Goal: Information Seeking & Learning: Learn about a topic

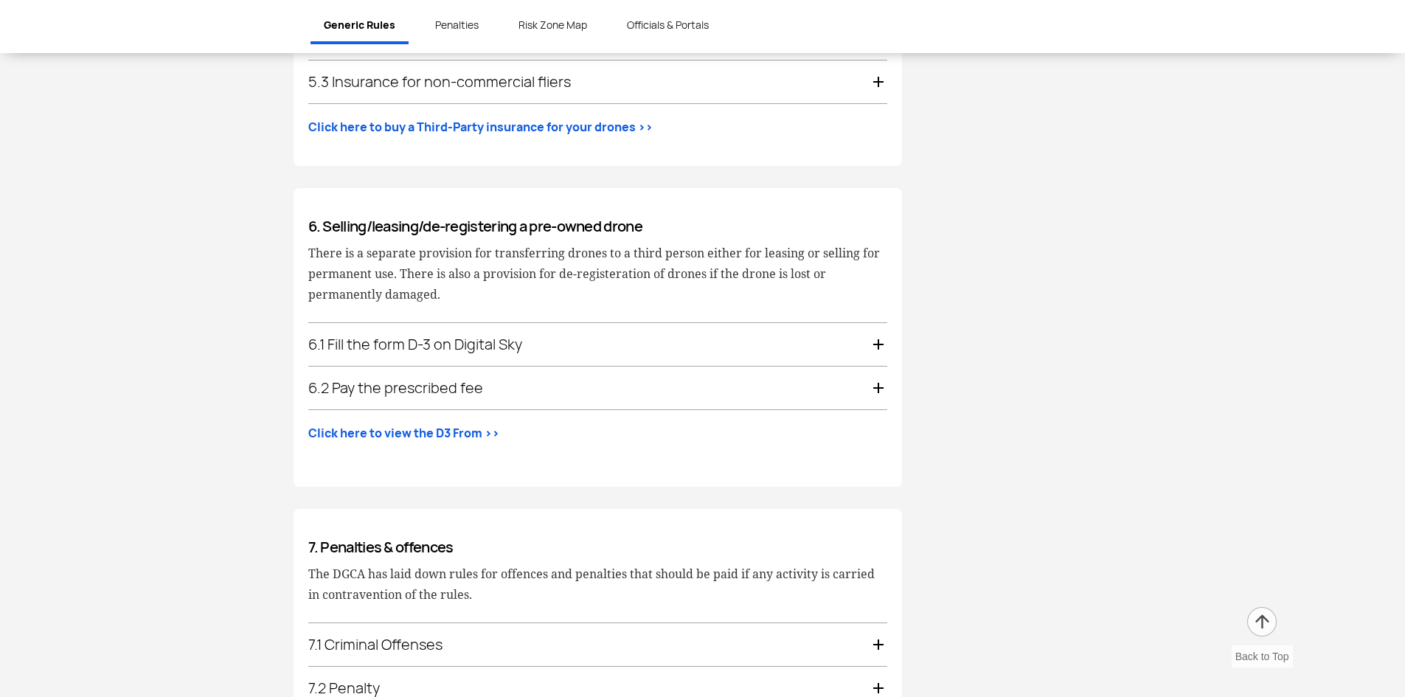
scroll to position [2802, 0]
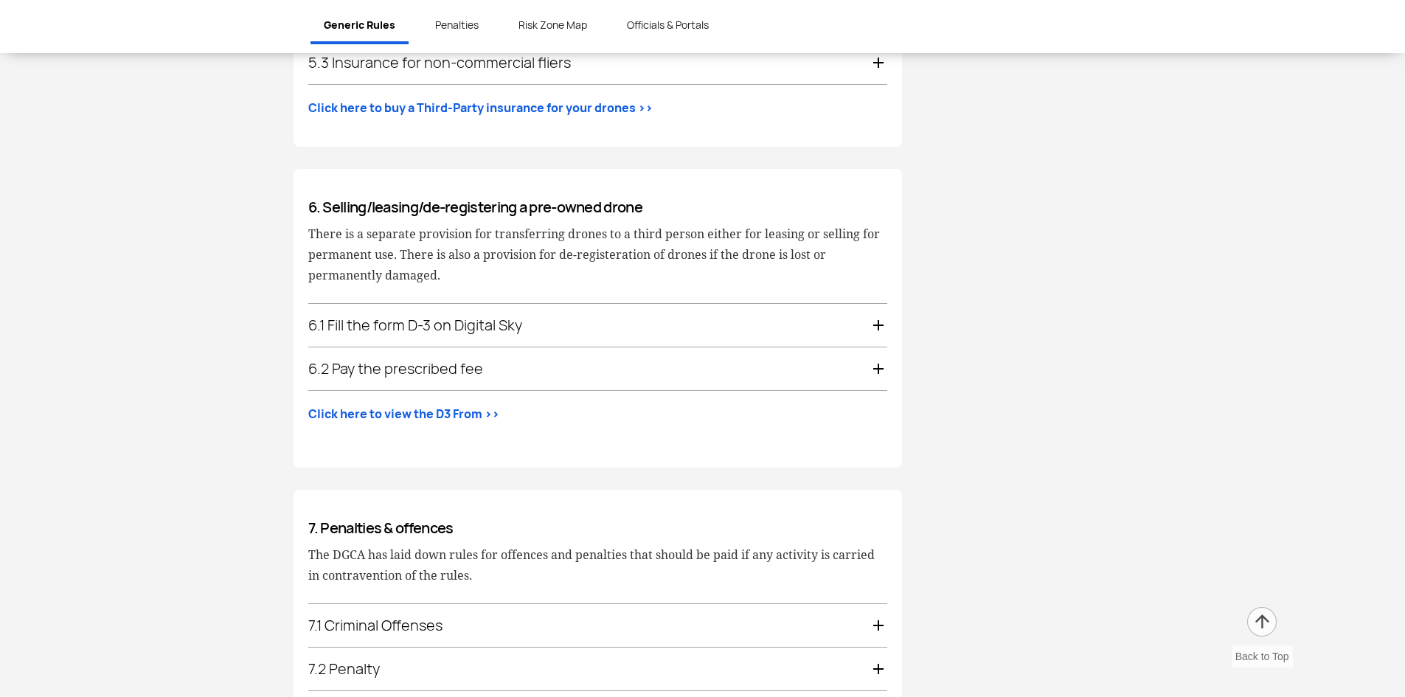
click at [880, 307] on div "6.1 Fill the form D-3 on Digital Sky" at bounding box center [597, 325] width 579 height 43
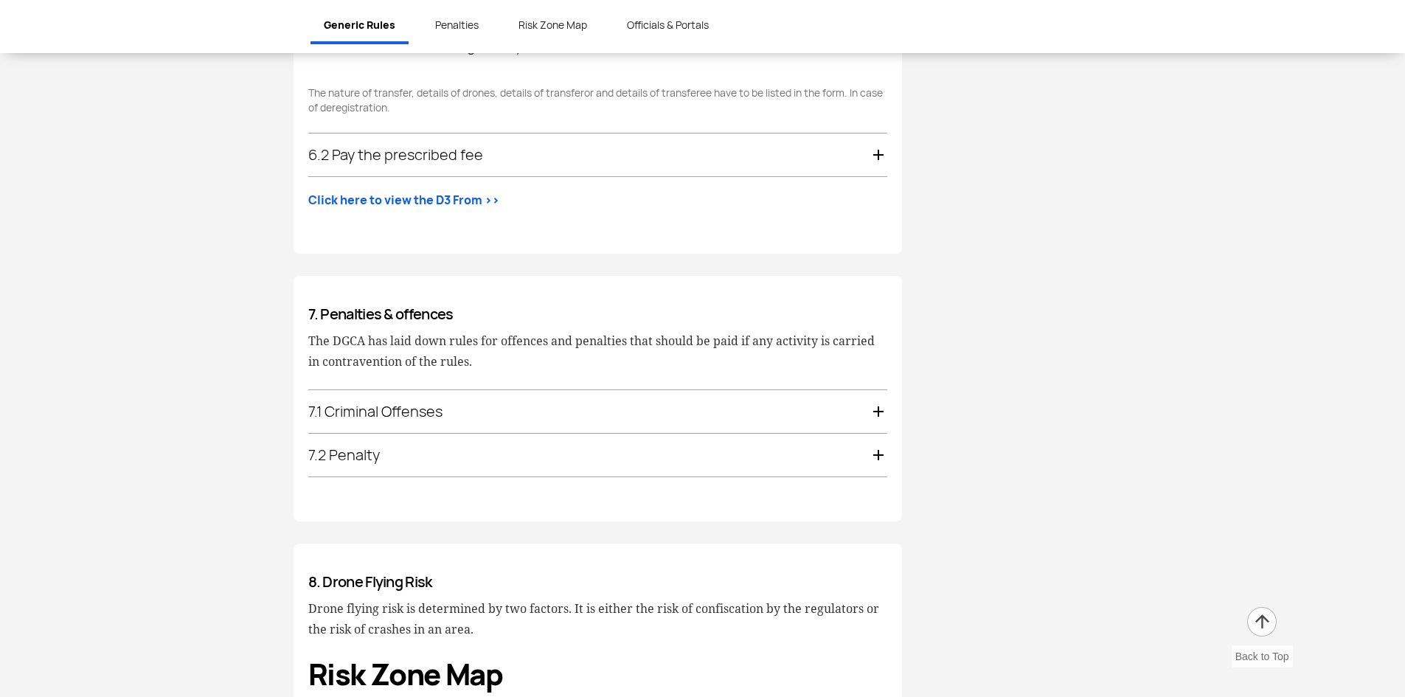
scroll to position [3092, 0]
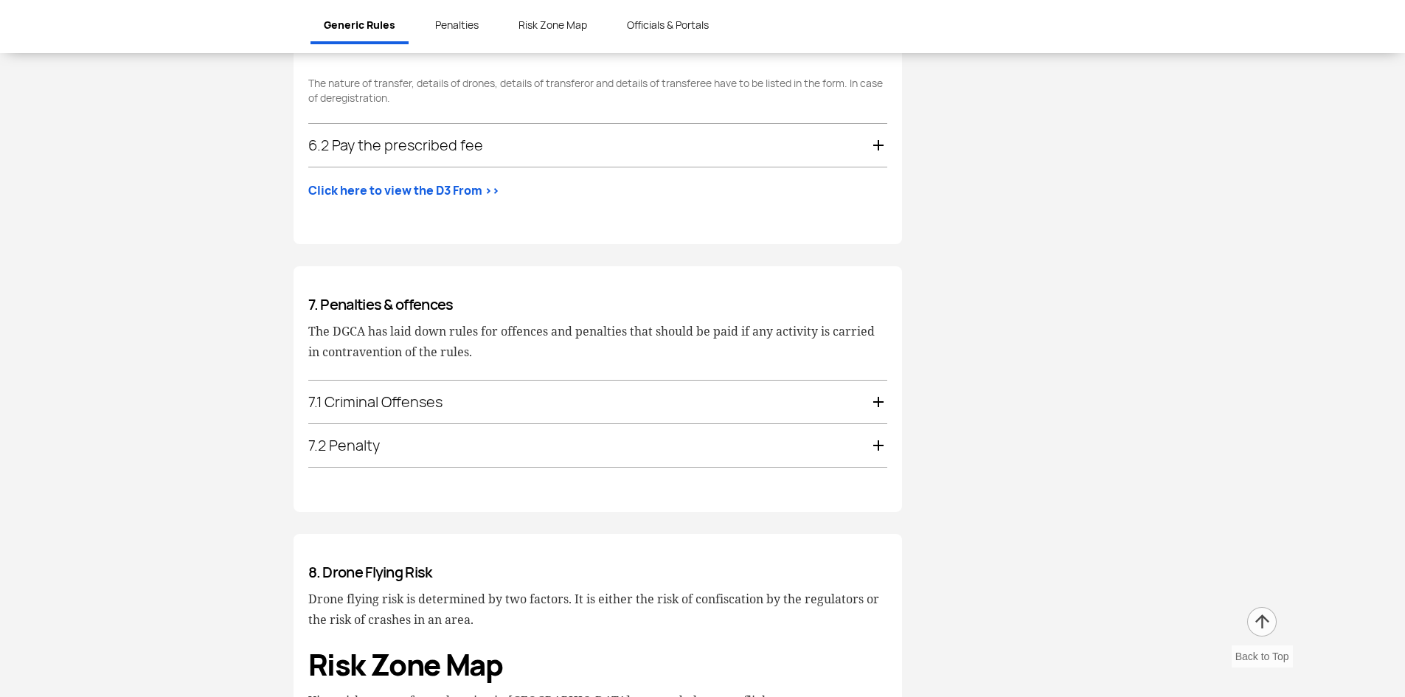
click at [871, 386] on div "7.1 Criminal Offenses" at bounding box center [597, 402] width 579 height 43
click at [0, 0] on img at bounding box center [0, 0] width 0 height 0
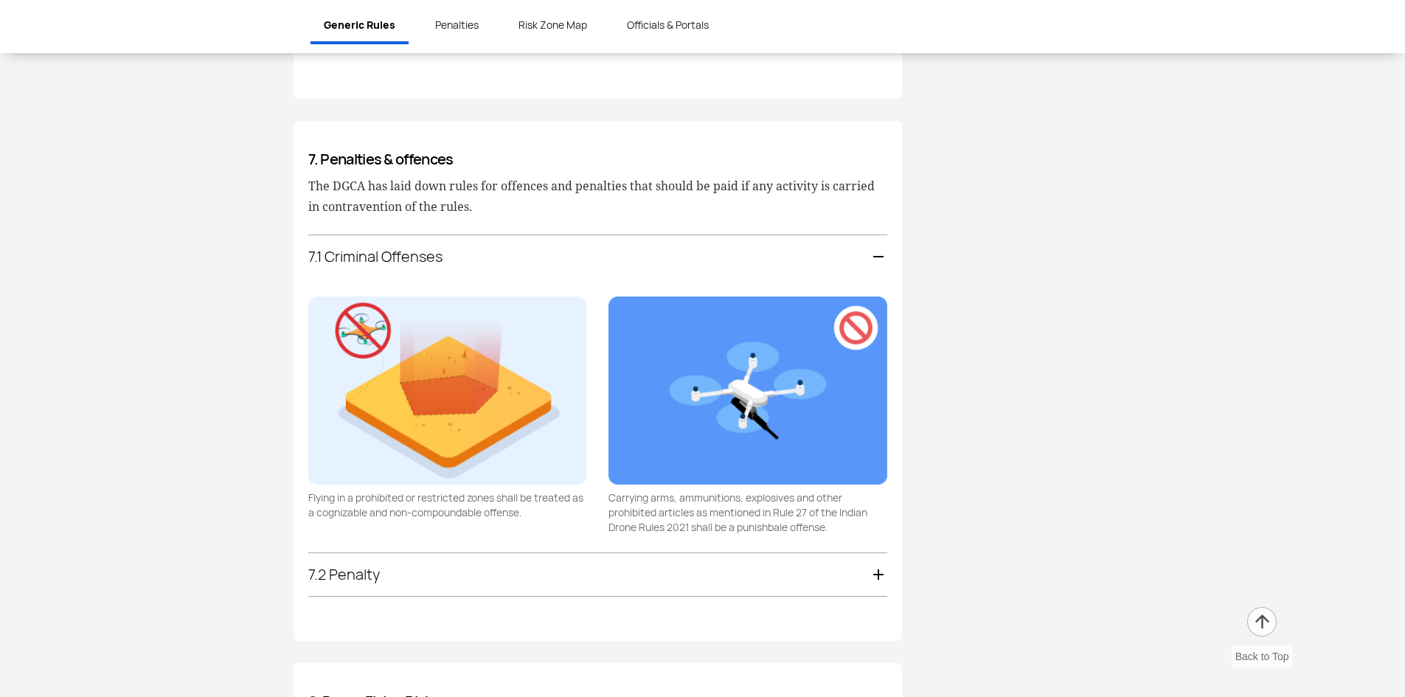
scroll to position [3170, 0]
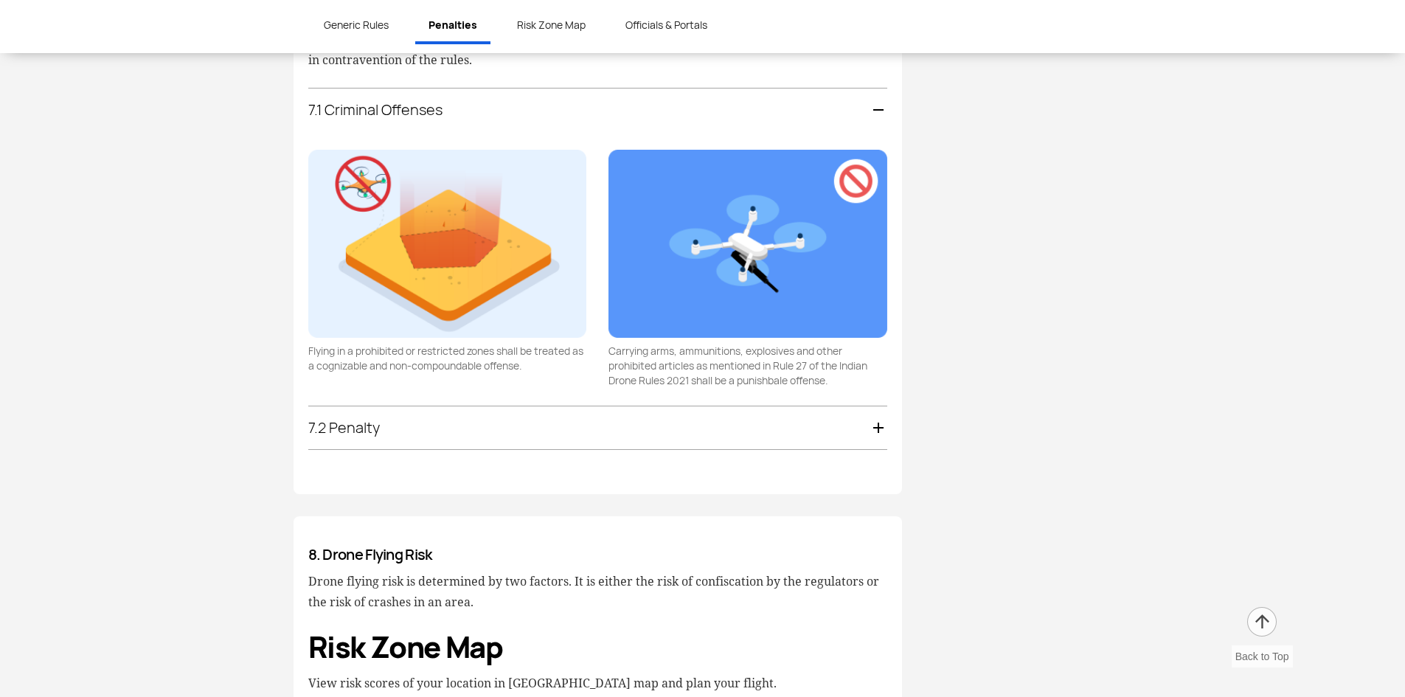
click at [798, 428] on div "7.2 Penalty" at bounding box center [597, 427] width 579 height 43
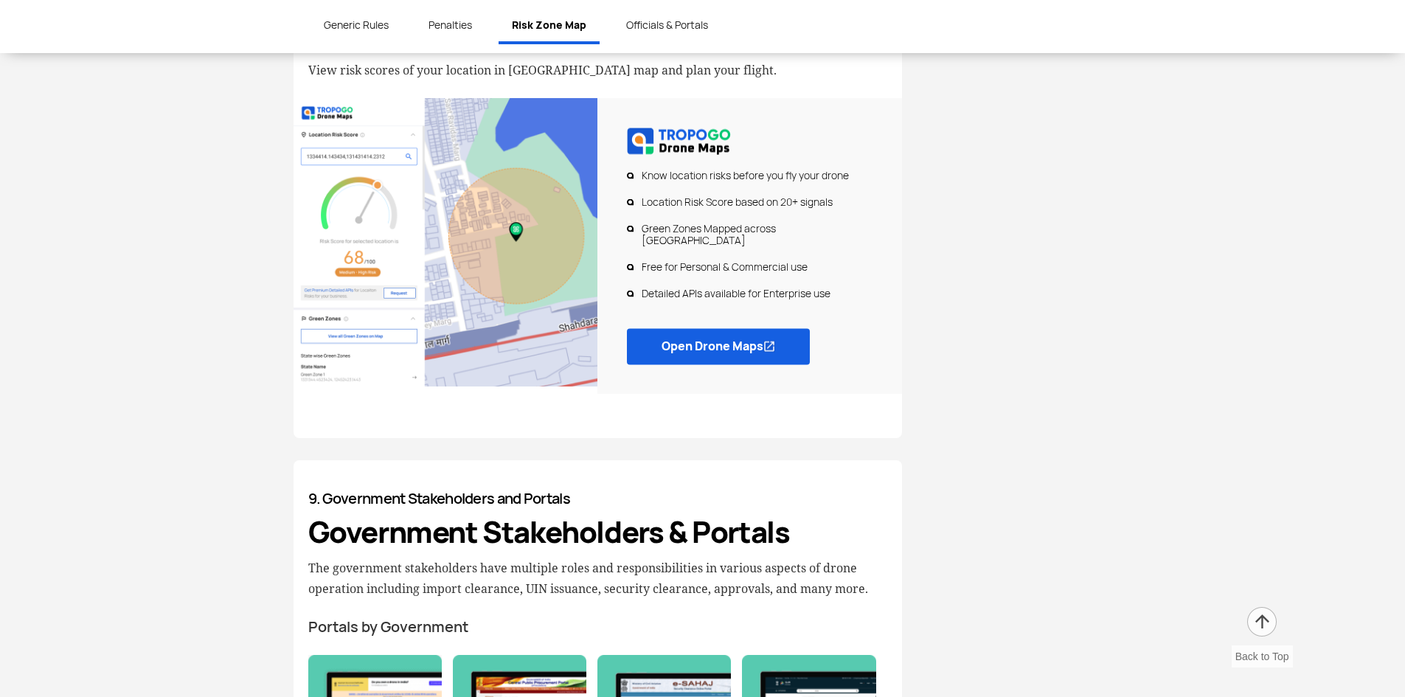
scroll to position [3730, 0]
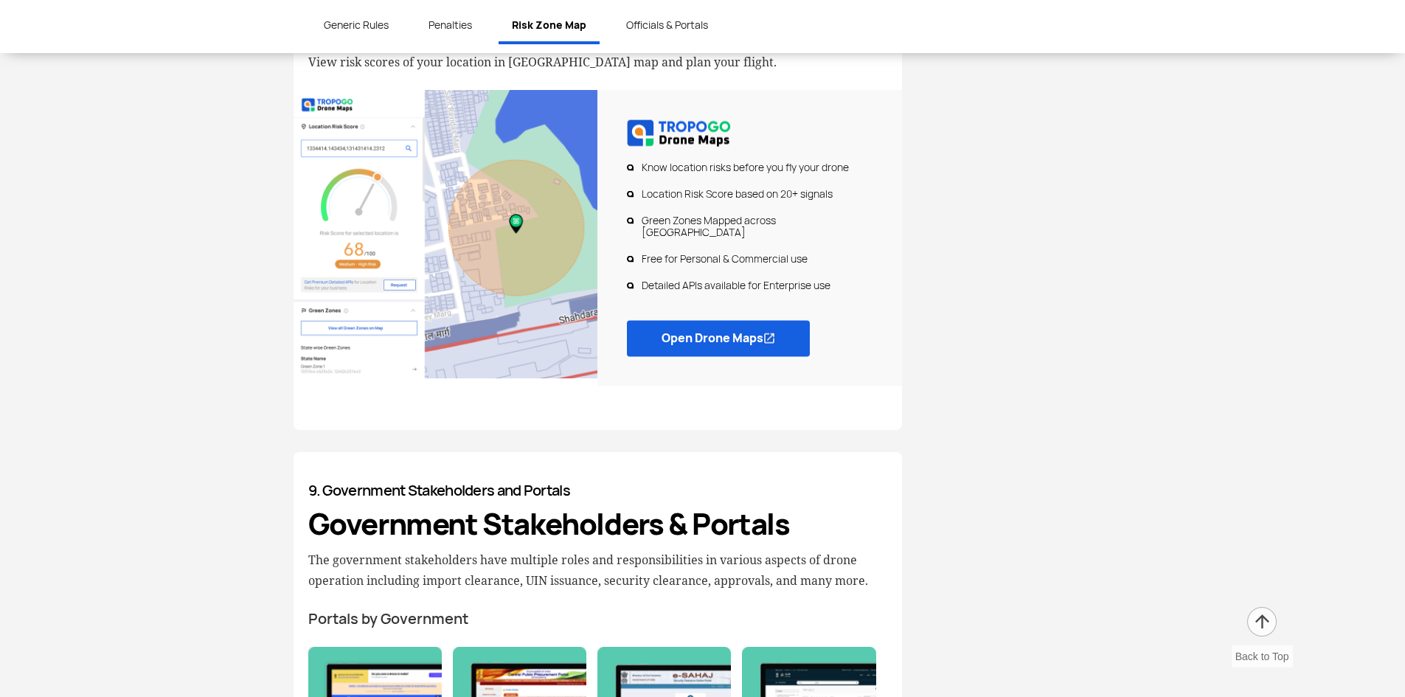
click at [667, 320] on link "Open Drone Maps" at bounding box center [718, 338] width 183 height 36
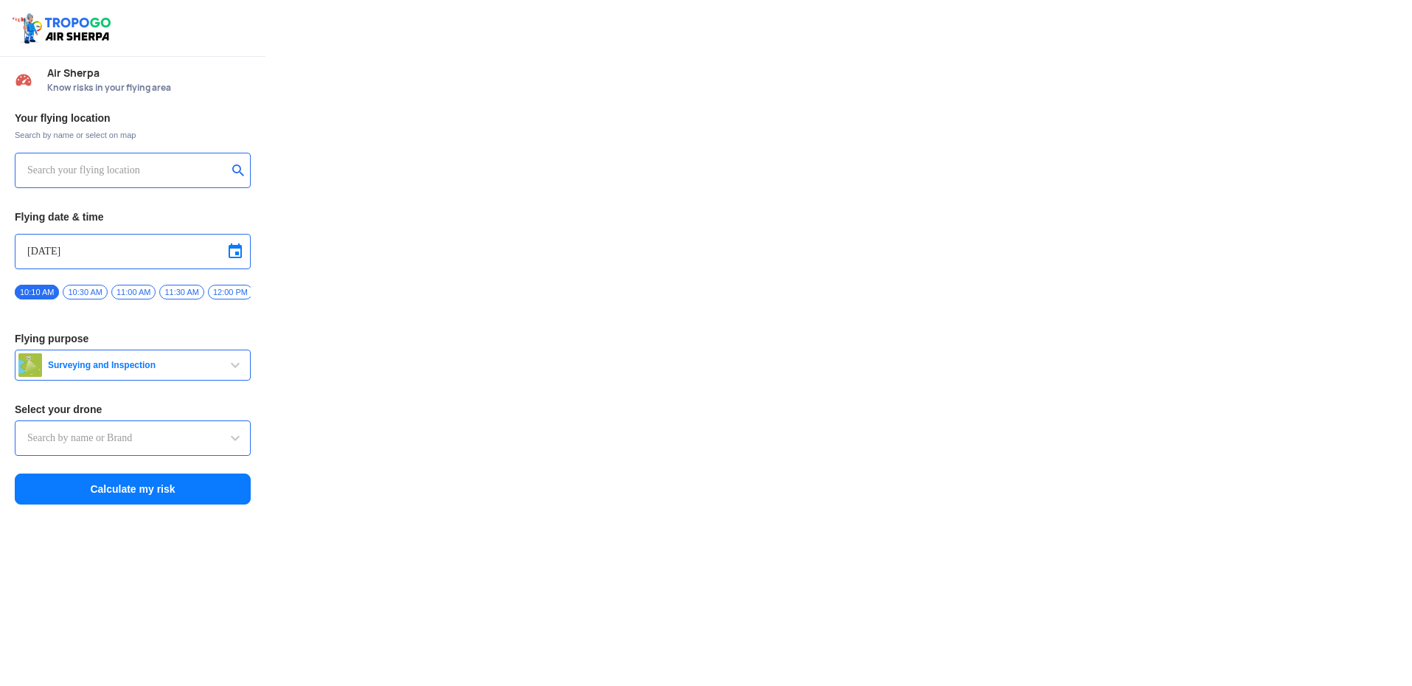
type input "Asteria A200"
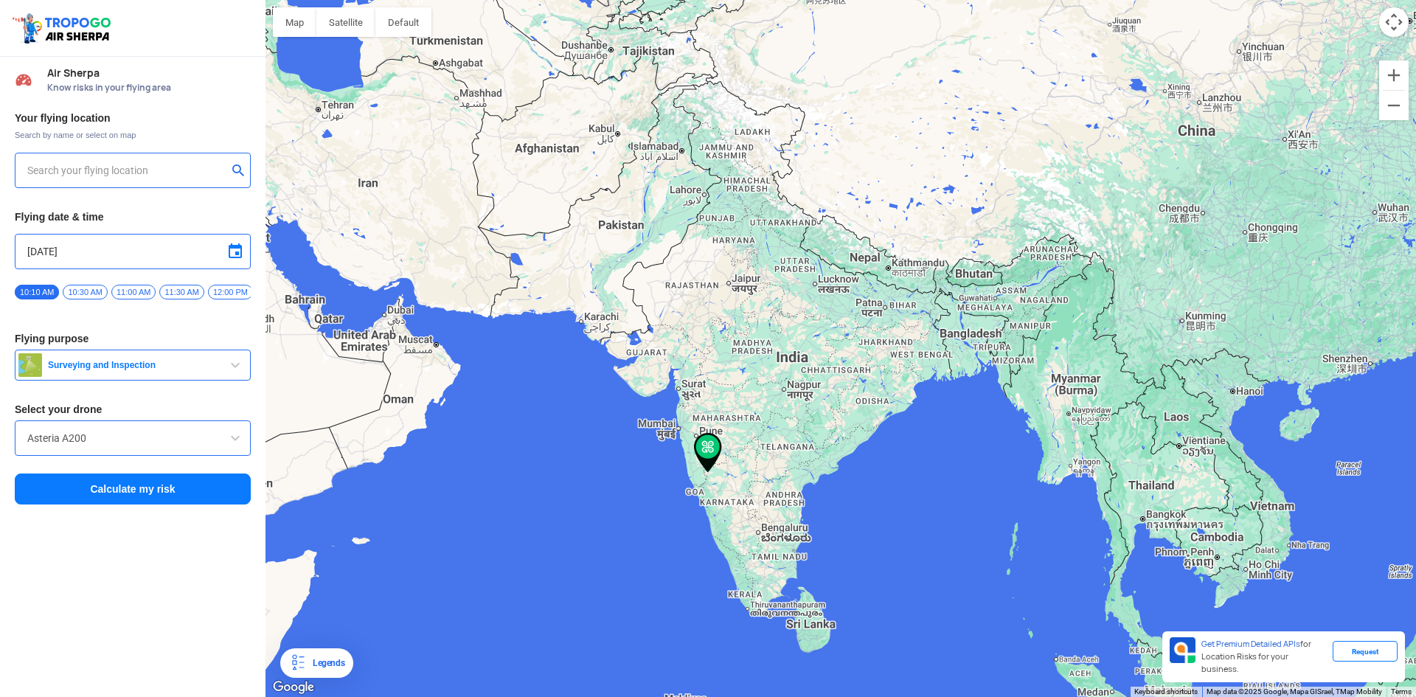
type input "Chikodi Rural, [GEOGRAPHIC_DATA], [GEOGRAPHIC_DATA]"
click at [178, 492] on button "Calculate my risk" at bounding box center [133, 488] width 236 height 31
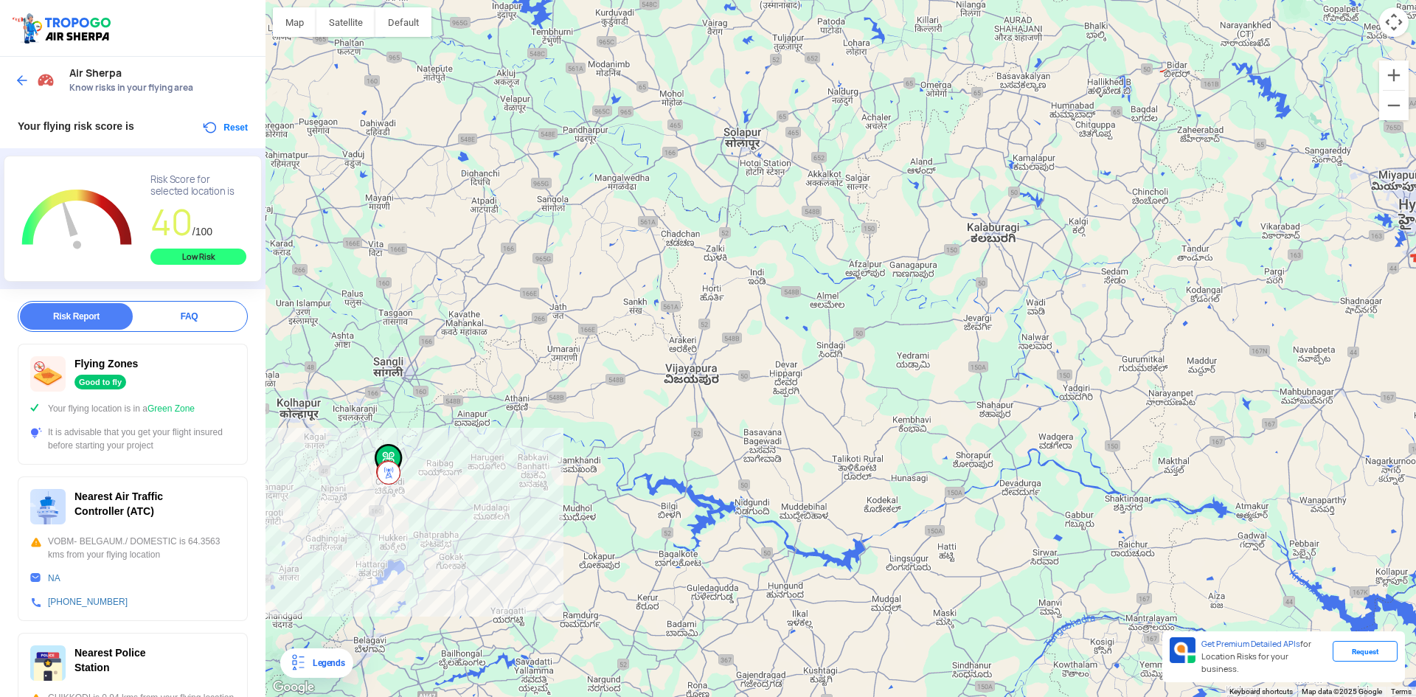
click at [436, 520] on div at bounding box center [840, 348] width 1150 height 697
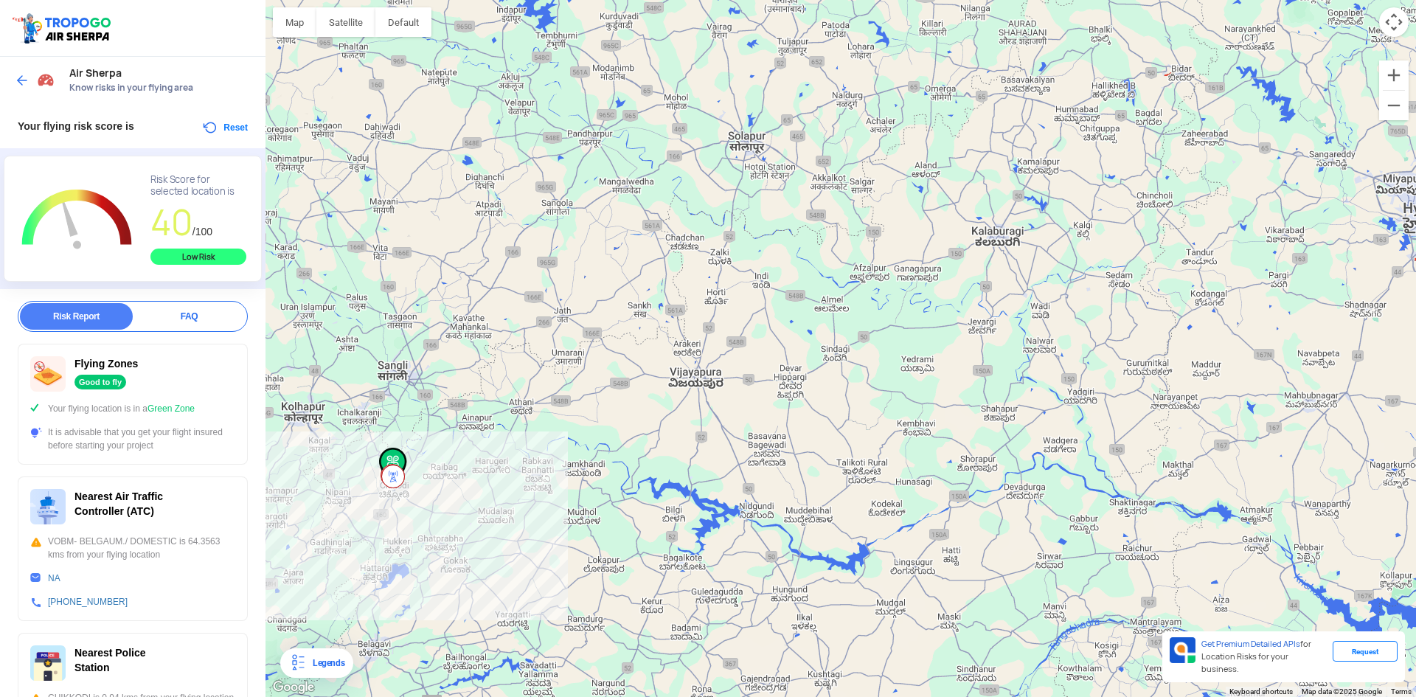
drag, startPoint x: 432, startPoint y: 470, endPoint x: 452, endPoint y: 479, distance: 21.8
click at [452, 479] on div at bounding box center [840, 348] width 1150 height 697
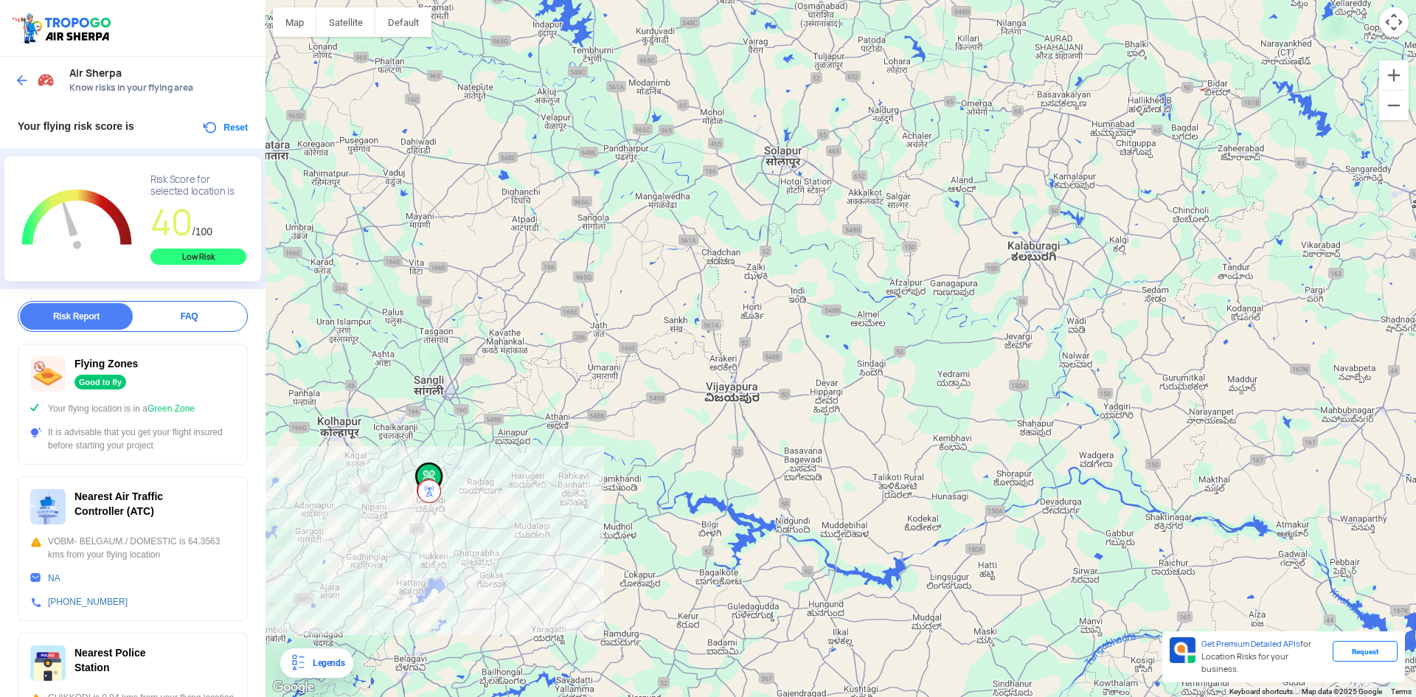
click at [459, 485] on div at bounding box center [840, 348] width 1150 height 697
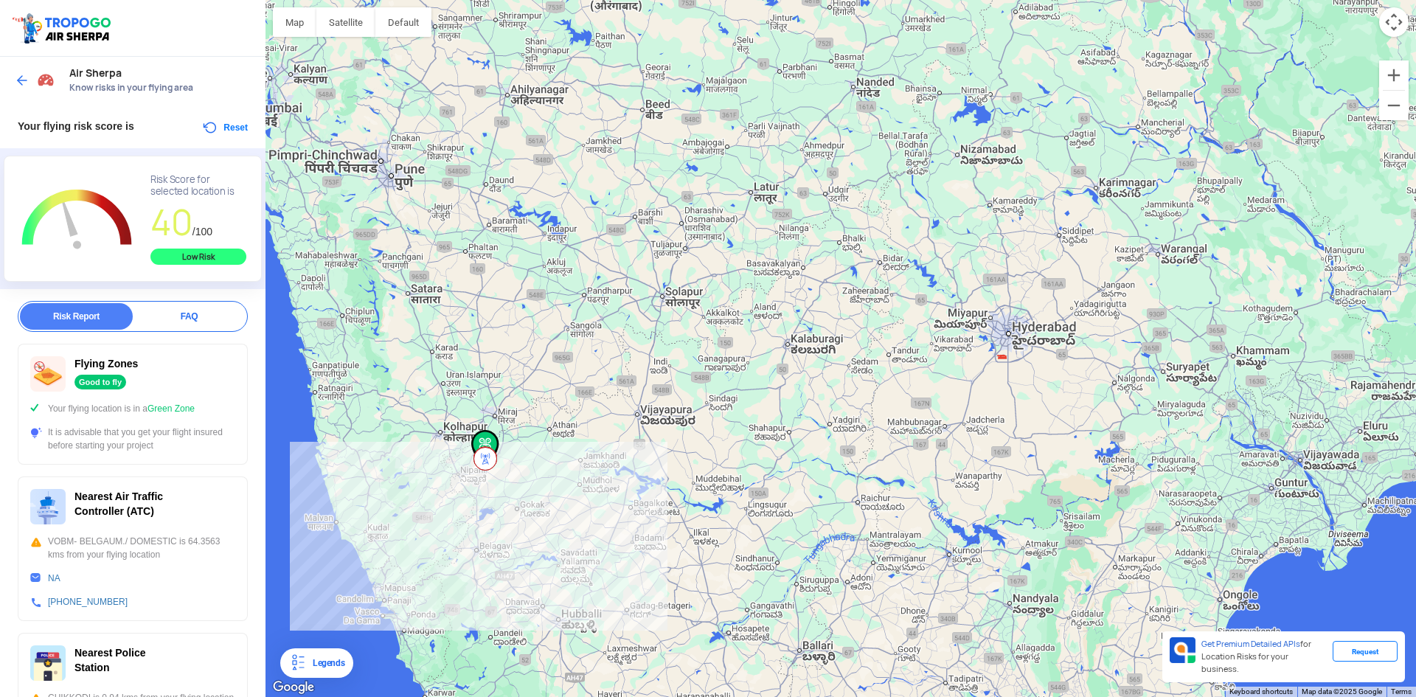
click at [226, 122] on button "Reset" at bounding box center [224, 128] width 46 height 18
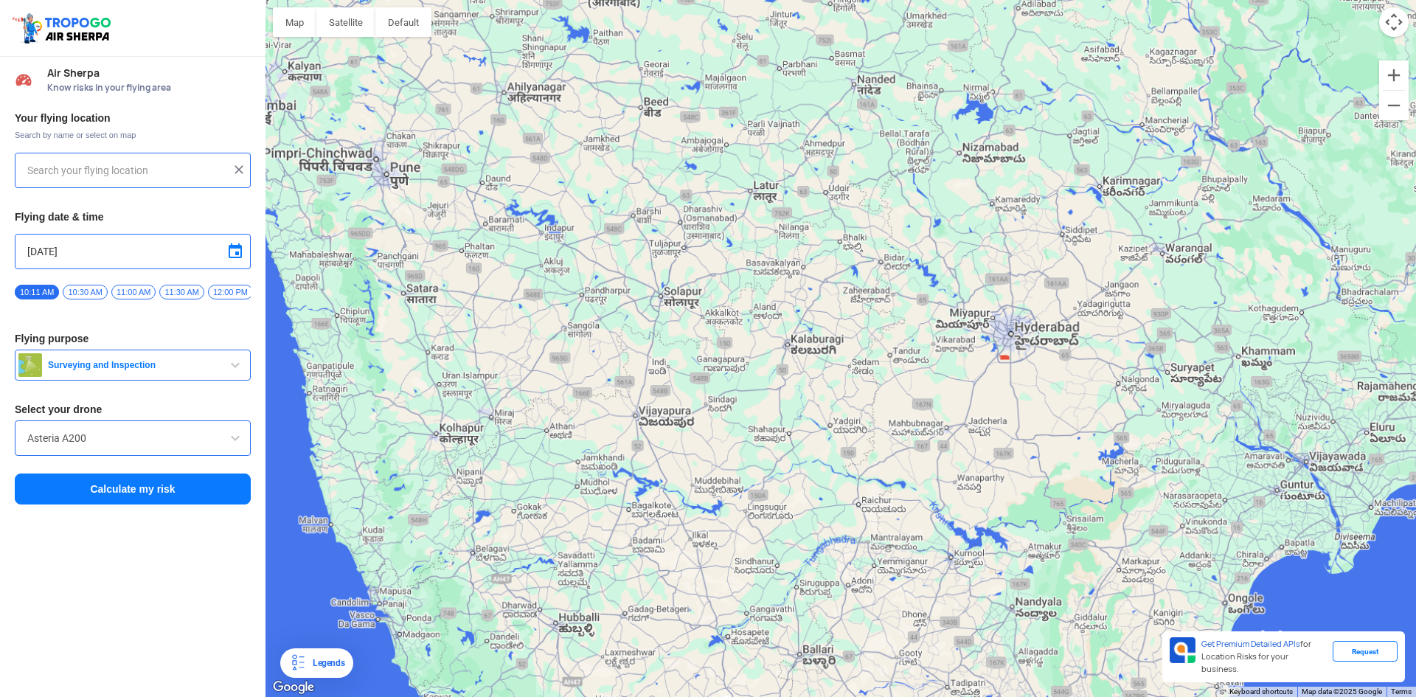
click at [226, 122] on h3 "Your flying location" at bounding box center [133, 118] width 236 height 10
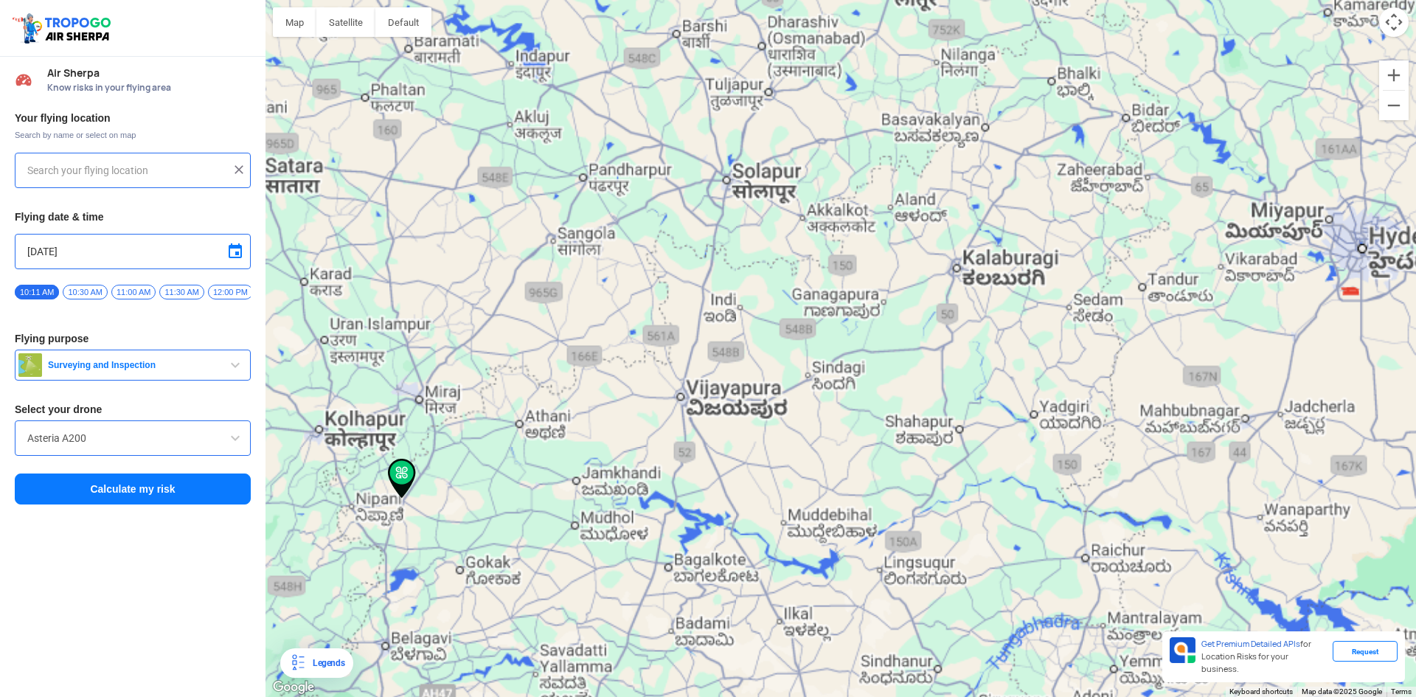
type input "Chikodi Rural, [GEOGRAPHIC_DATA], [GEOGRAPHIC_DATA]"
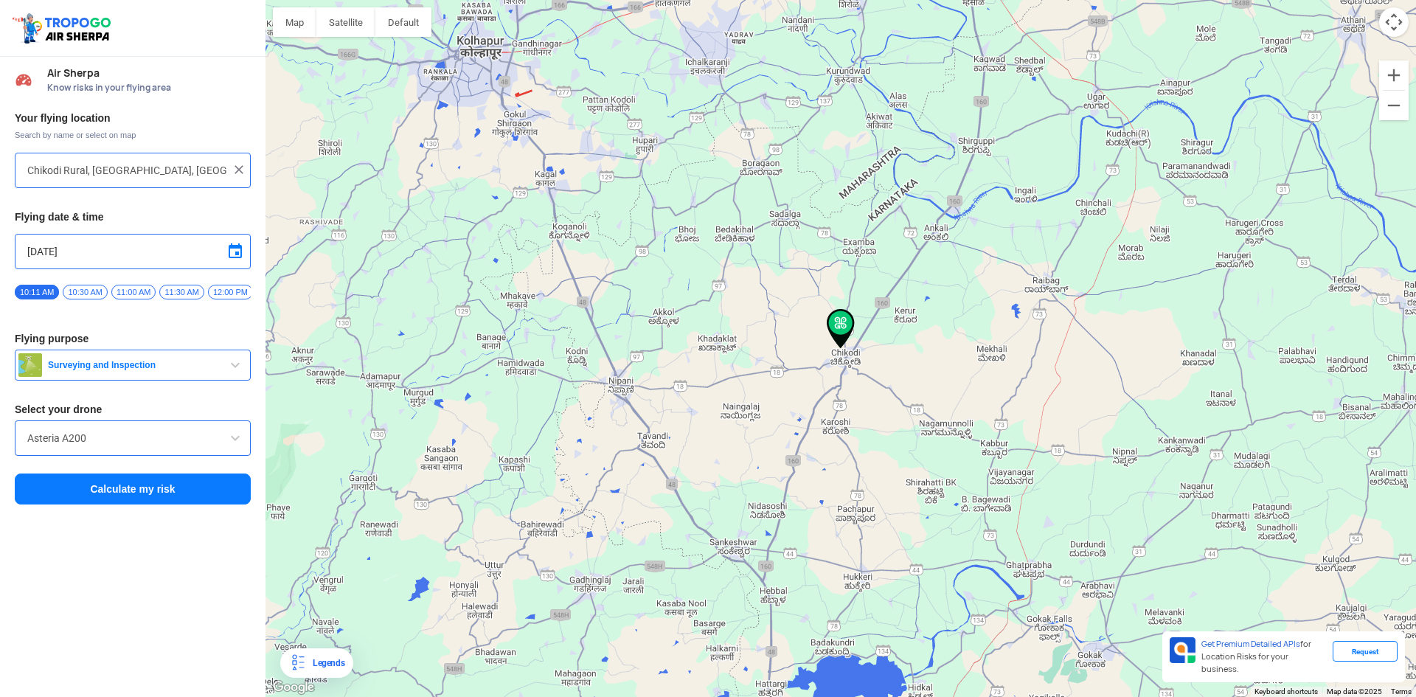
click at [239, 170] on img at bounding box center [239, 169] width 15 height 15
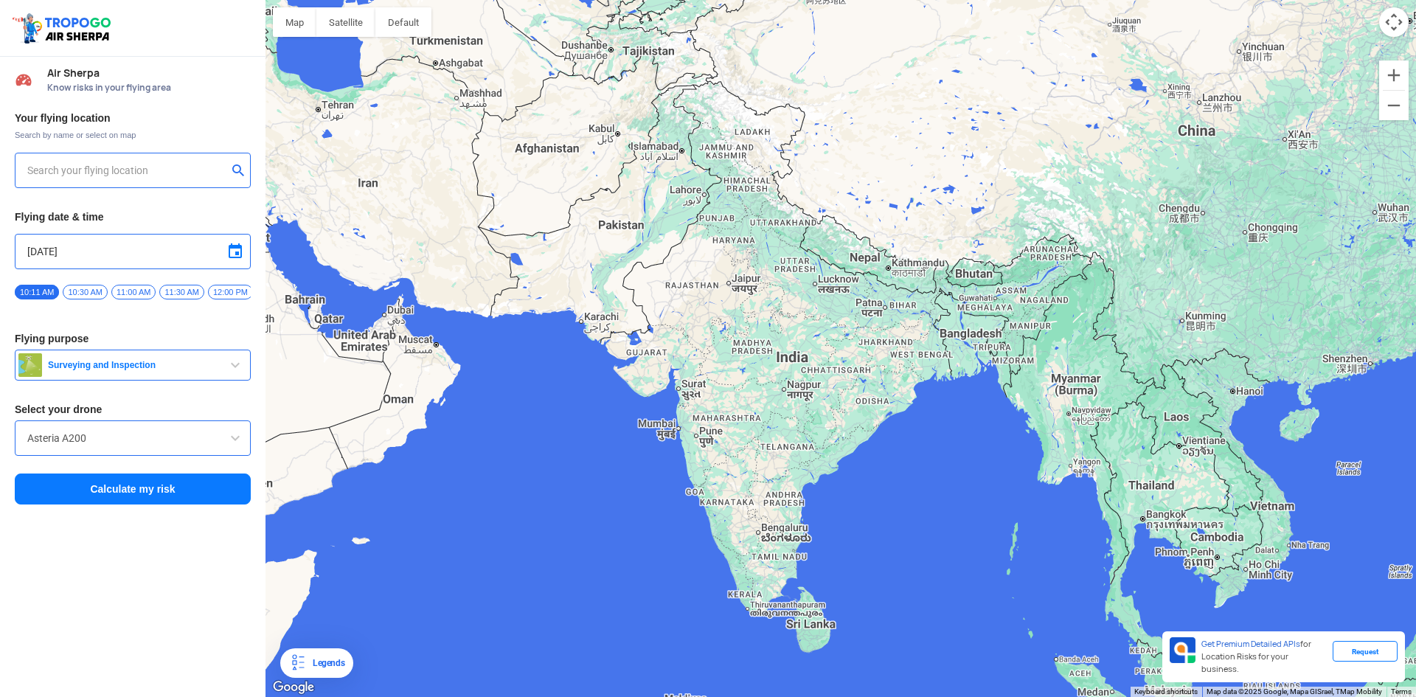
click at [173, 166] on input "text" at bounding box center [127, 171] width 200 height 18
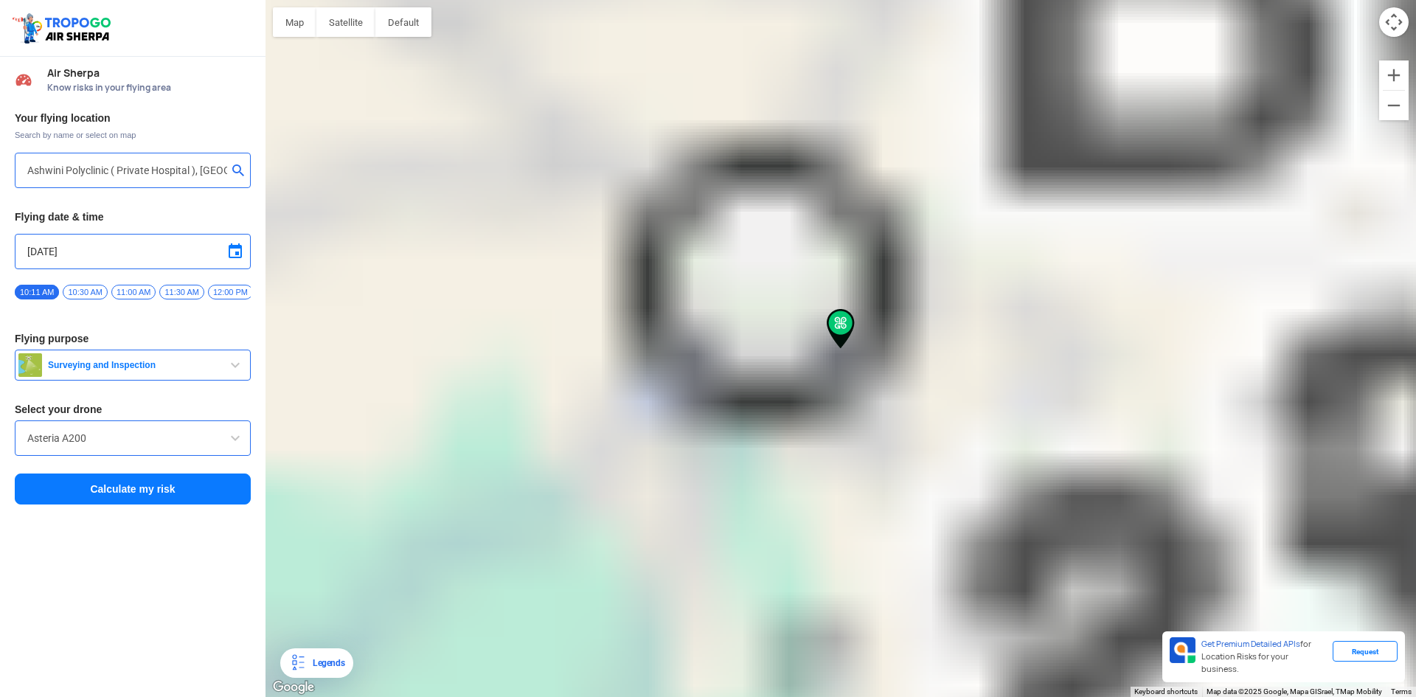
type input "Jakkasandra, 1st Block Koramangala, [GEOGRAPHIC_DATA]"
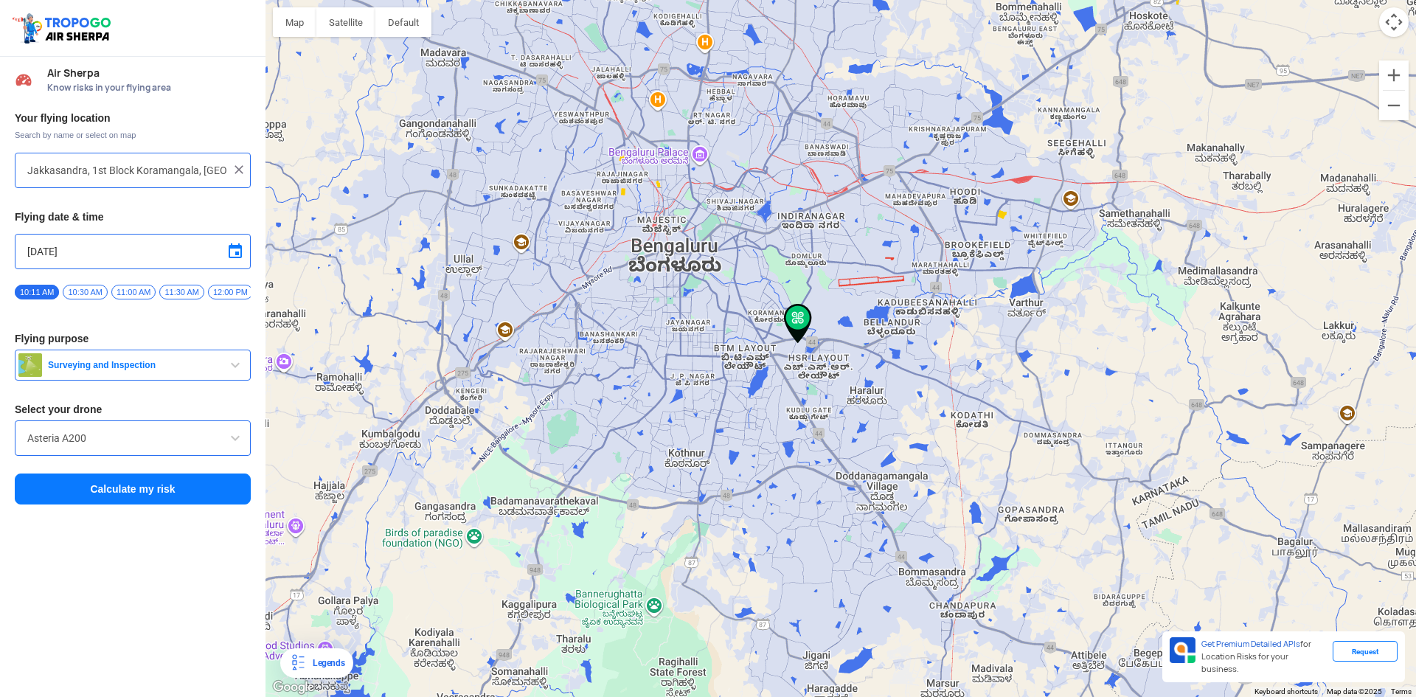
drag, startPoint x: 865, startPoint y: 445, endPoint x: 431, endPoint y: 493, distance: 436.9
click at [436, 490] on div at bounding box center [840, 348] width 1150 height 697
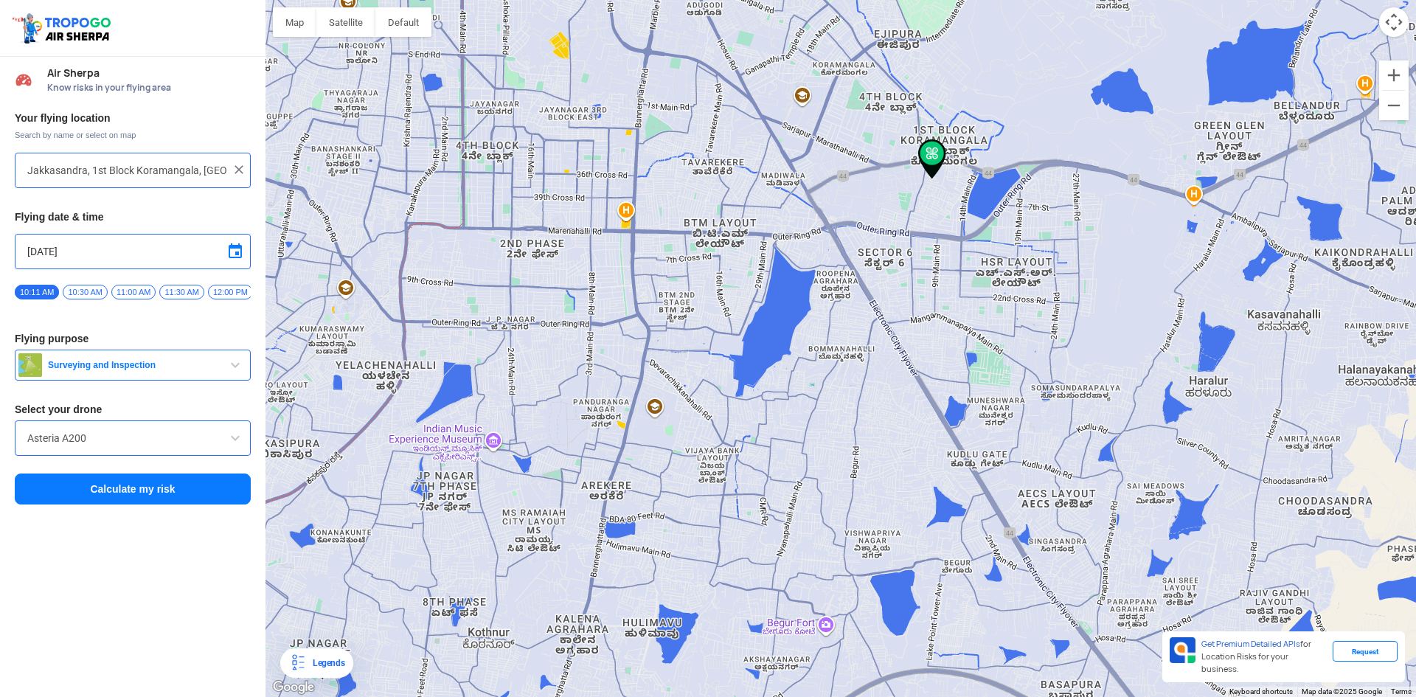
click at [139, 489] on button "Calculate my risk" at bounding box center [133, 488] width 236 height 31
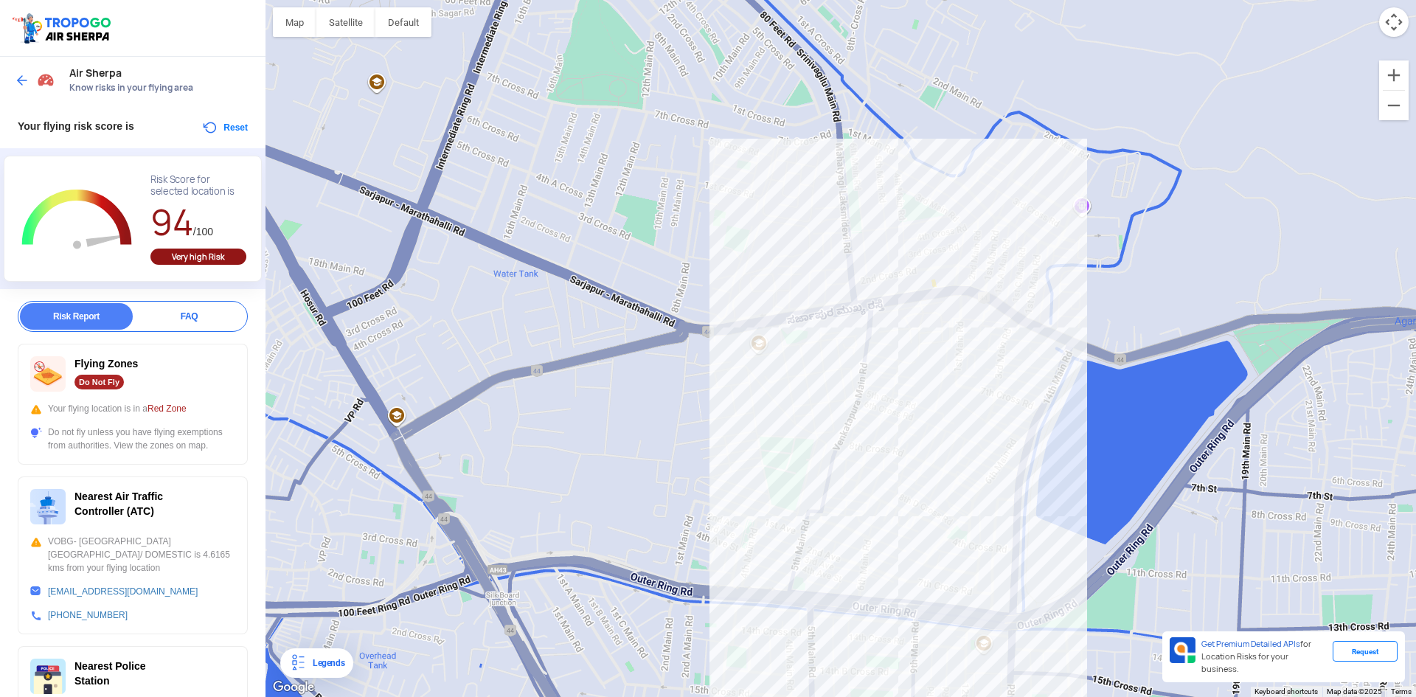
click at [396, 432] on div at bounding box center [840, 348] width 1150 height 697
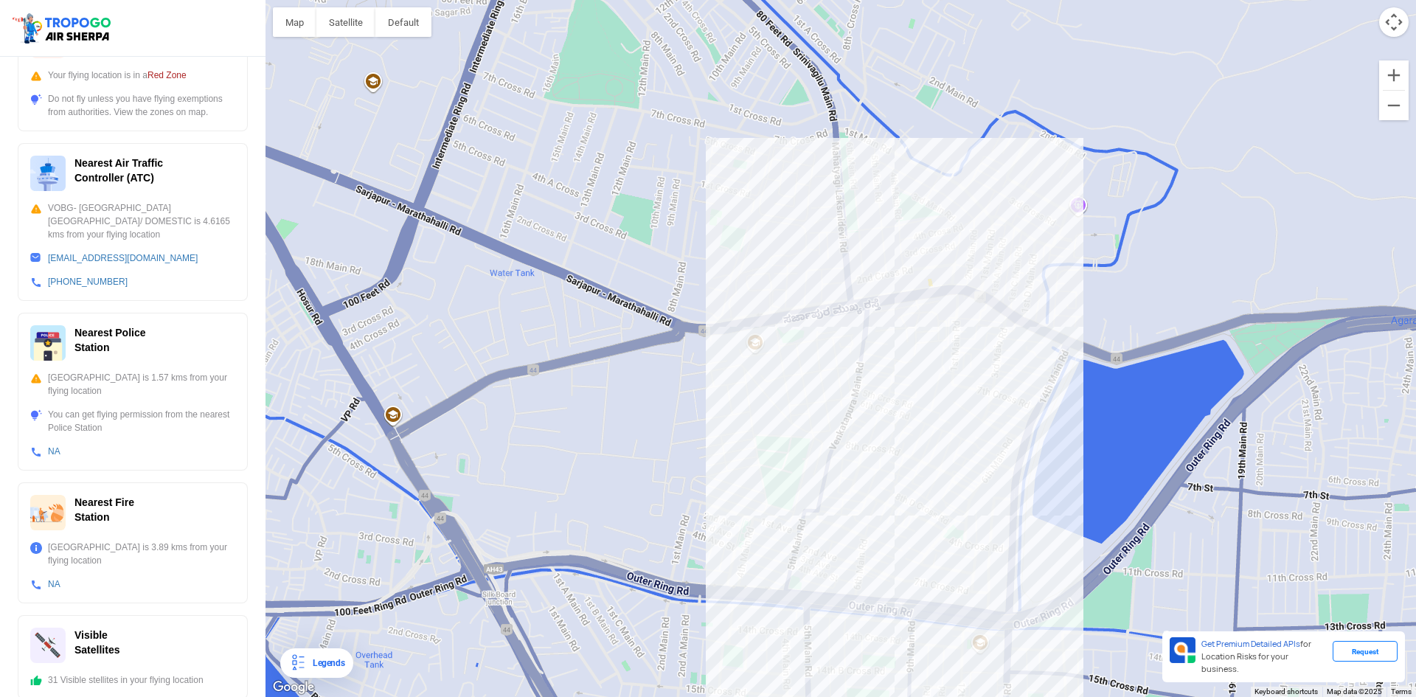
scroll to position [334, 0]
drag, startPoint x: 456, startPoint y: 440, endPoint x: 394, endPoint y: 431, distance: 62.7
click at [404, 432] on div at bounding box center [840, 348] width 1150 height 697
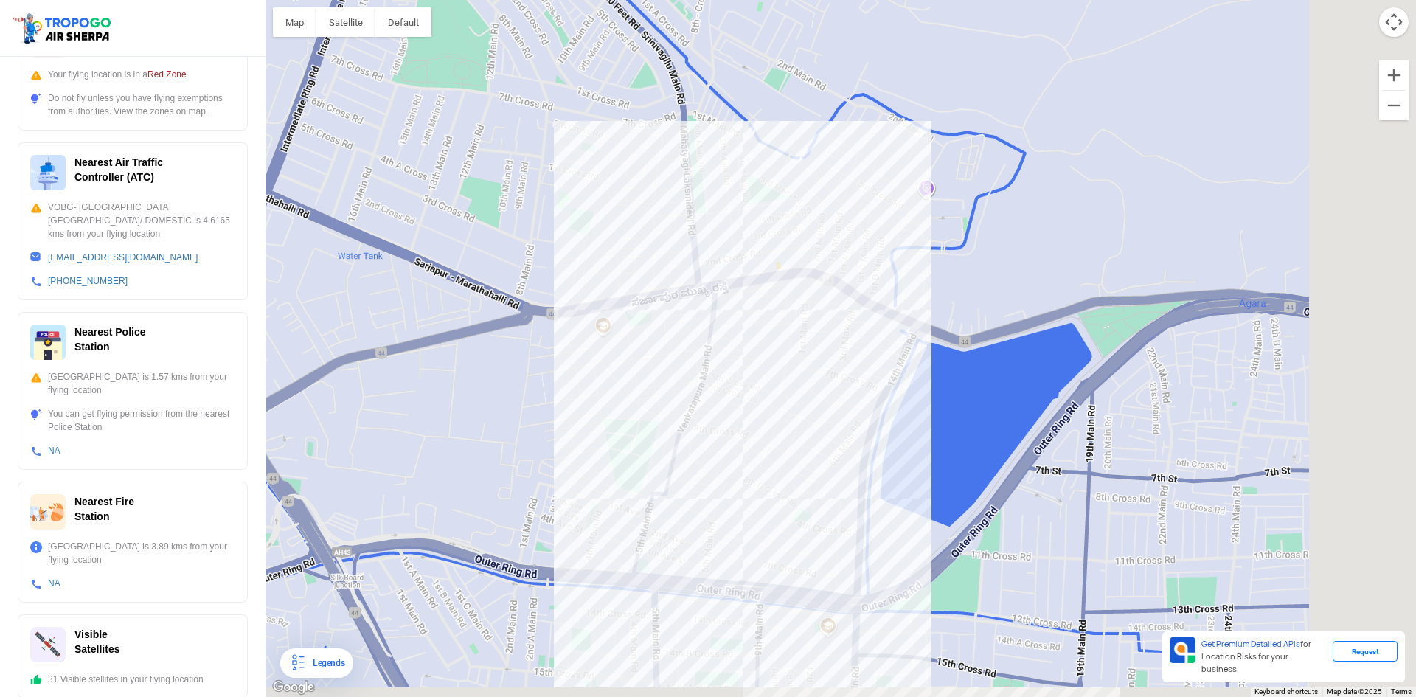
drag, startPoint x: 394, startPoint y: 431, endPoint x: 376, endPoint y: 428, distance: 17.9
click at [383, 428] on div at bounding box center [840, 348] width 1150 height 697
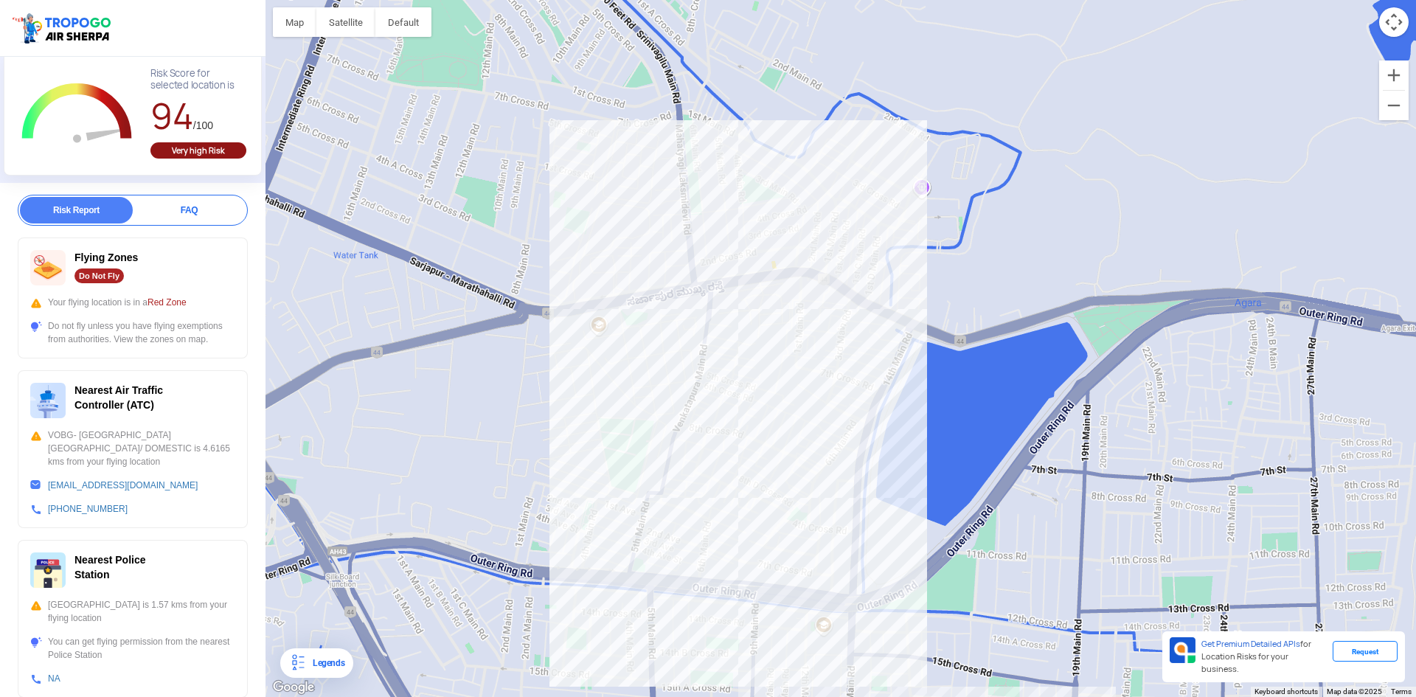
scroll to position [113, 0]
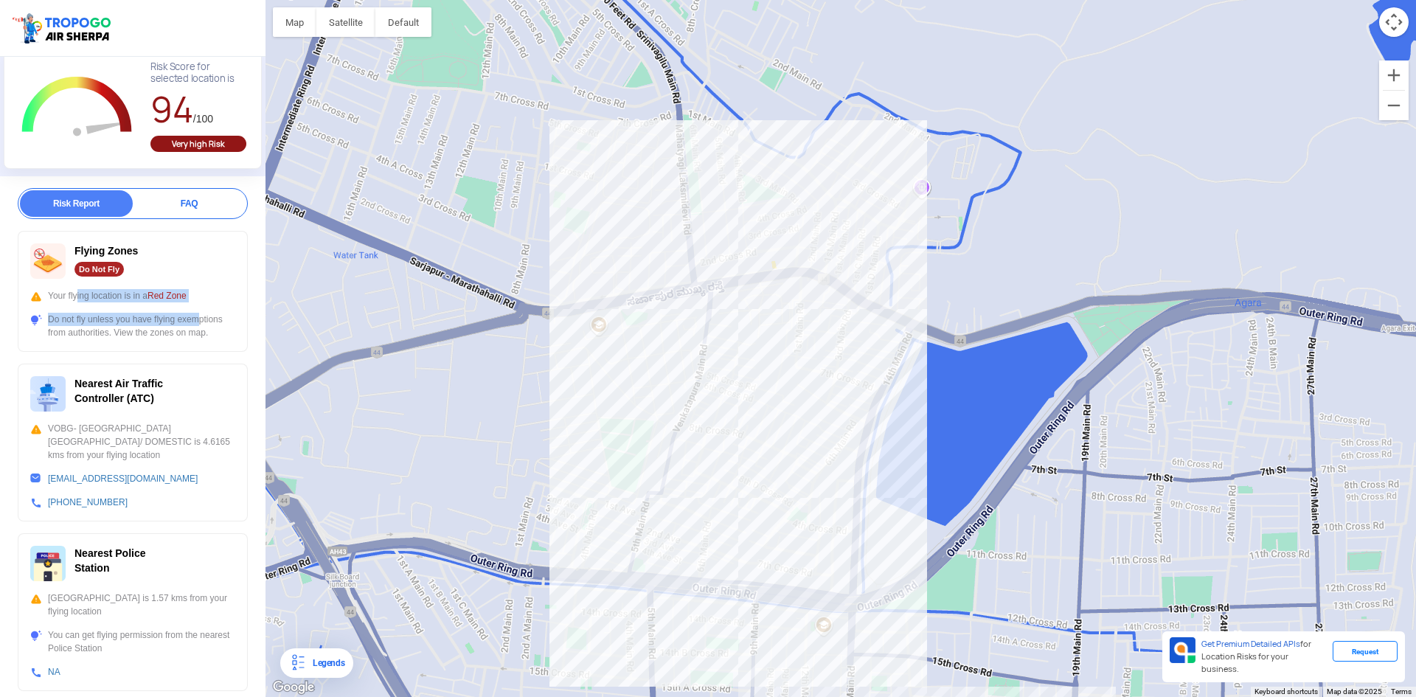
drag, startPoint x: 91, startPoint y: 297, endPoint x: 196, endPoint y: 306, distance: 105.1
click at [196, 306] on div "Flying Zones Do Not Fly Your flying location is in a Red Zone Do not fly unless…" at bounding box center [133, 291] width 230 height 121
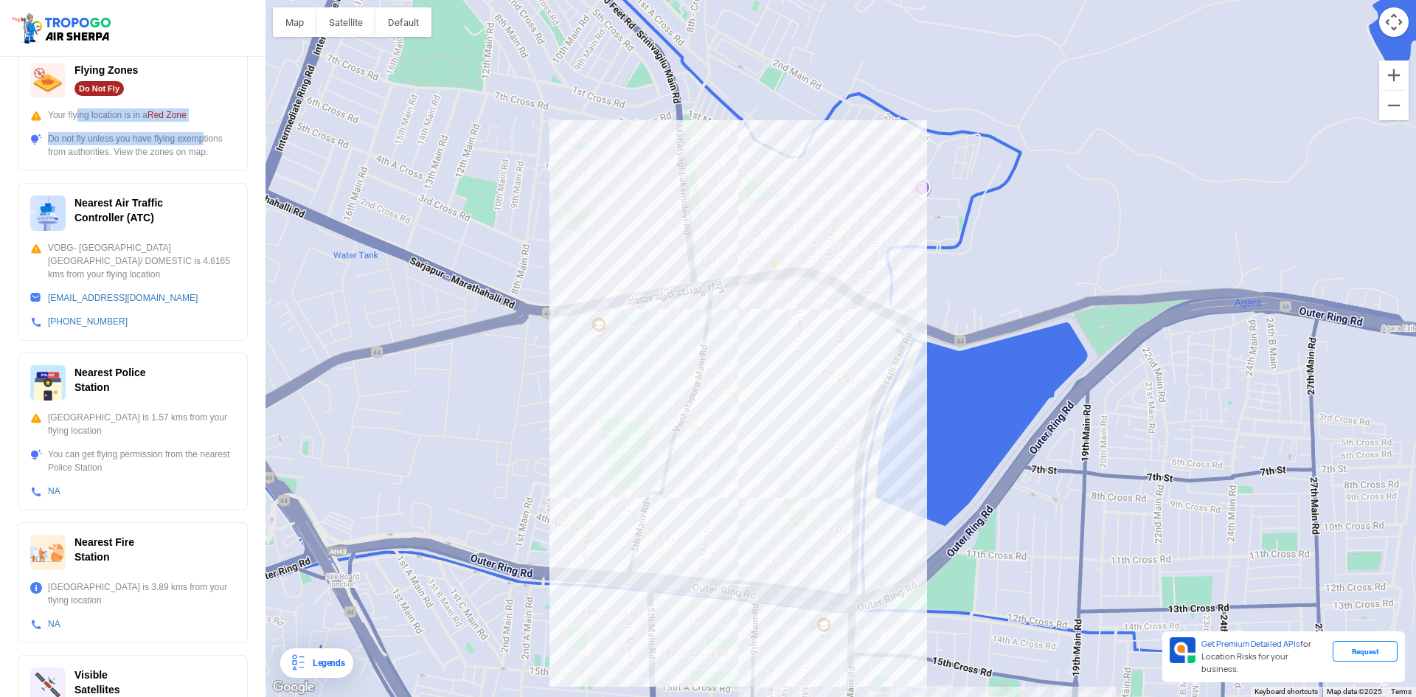
scroll to position [295, 0]
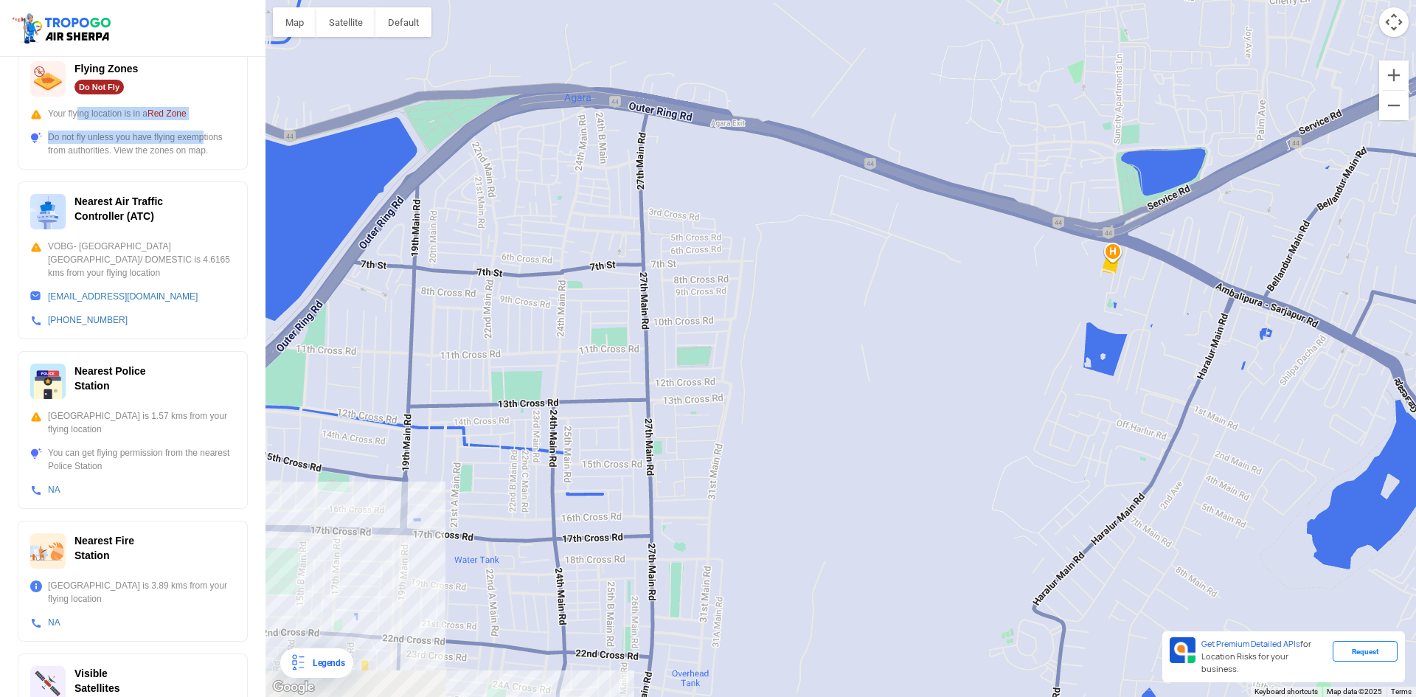
drag, startPoint x: 386, startPoint y: 429, endPoint x: 886, endPoint y: 443, distance: 501.0
click at [872, 443] on div at bounding box center [840, 348] width 1150 height 697
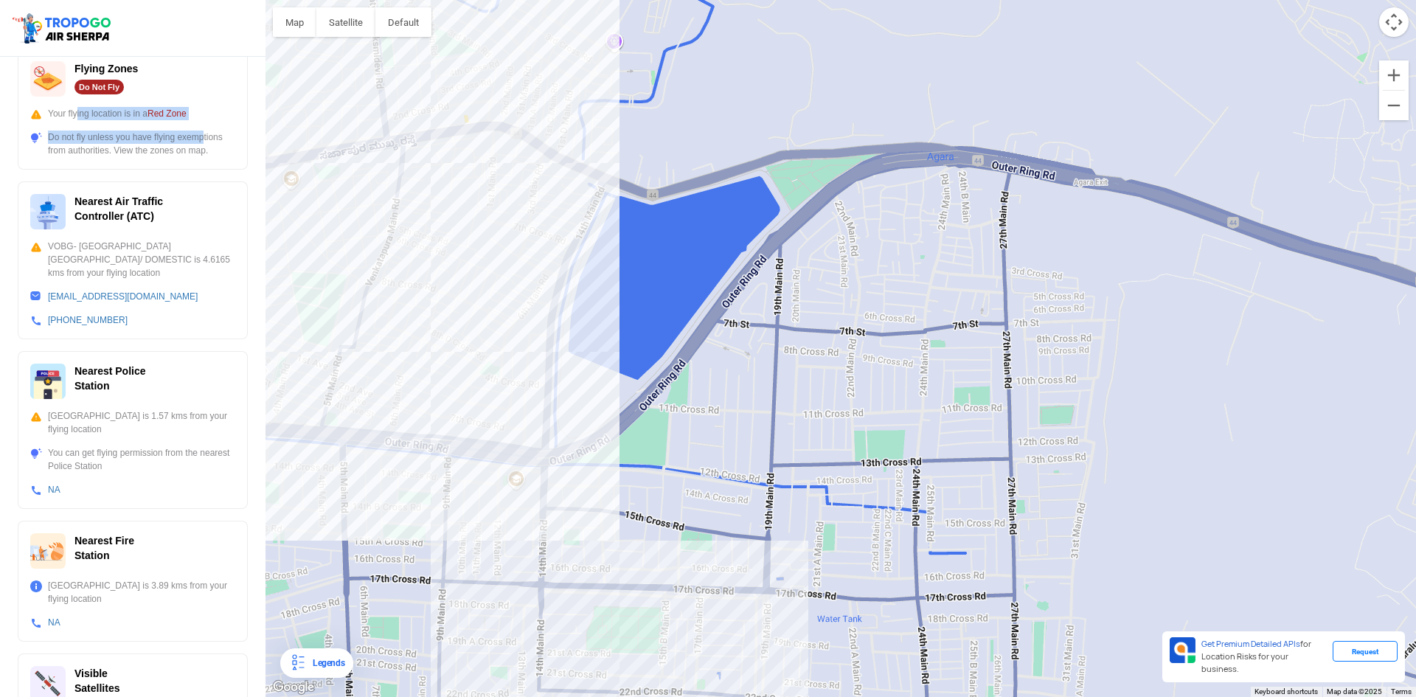
drag, startPoint x: 574, startPoint y: 423, endPoint x: 780, endPoint y: 482, distance: 214.6
click at [780, 482] on div at bounding box center [840, 348] width 1150 height 697
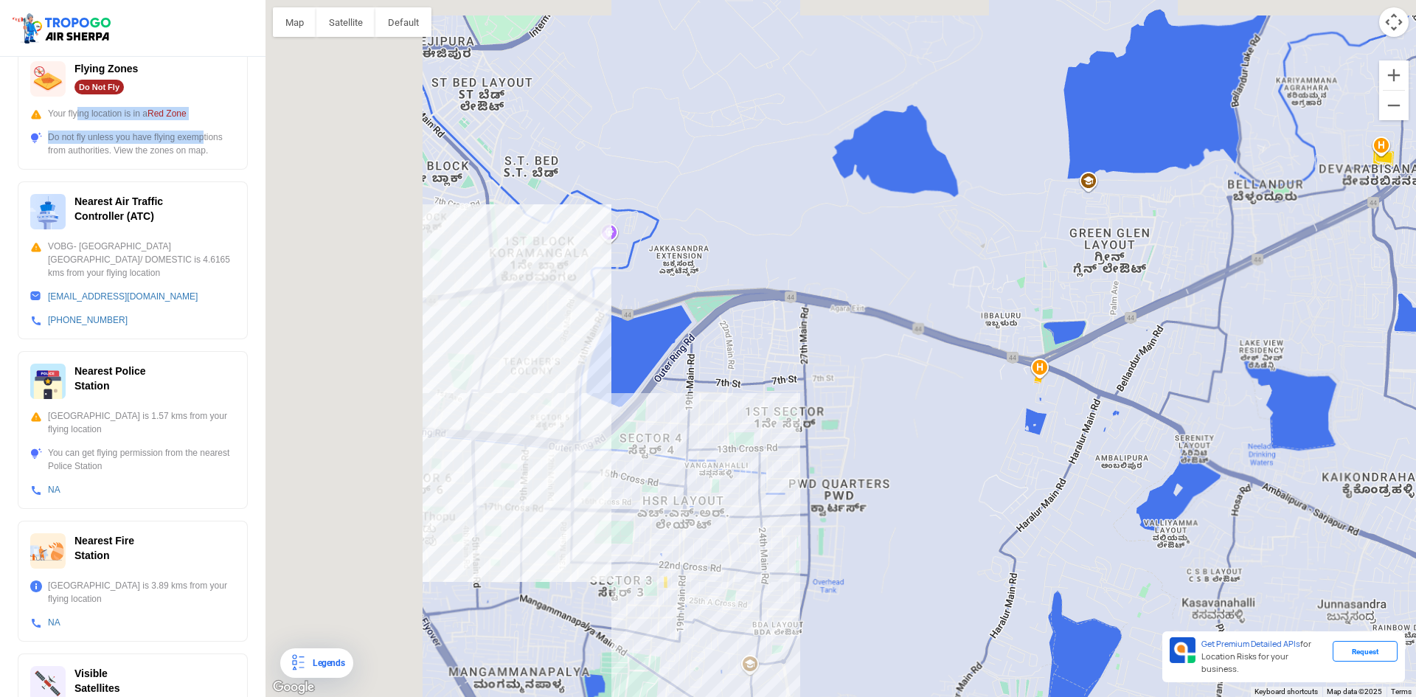
drag, startPoint x: 400, startPoint y: 358, endPoint x: 615, endPoint y: 429, distance: 226.2
click at [615, 429] on div at bounding box center [840, 348] width 1150 height 697
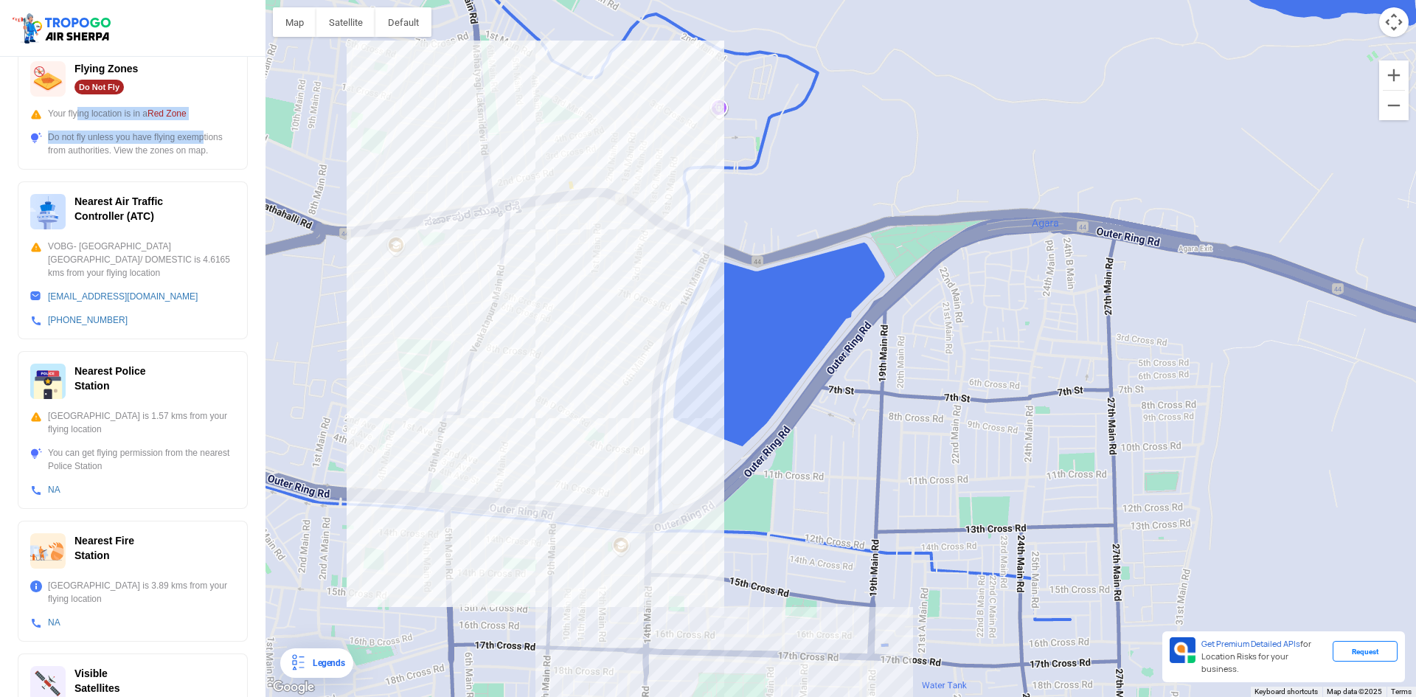
drag, startPoint x: 545, startPoint y: 310, endPoint x: 544, endPoint y: 377, distance: 67.1
click at [544, 377] on div at bounding box center [840, 348] width 1150 height 697
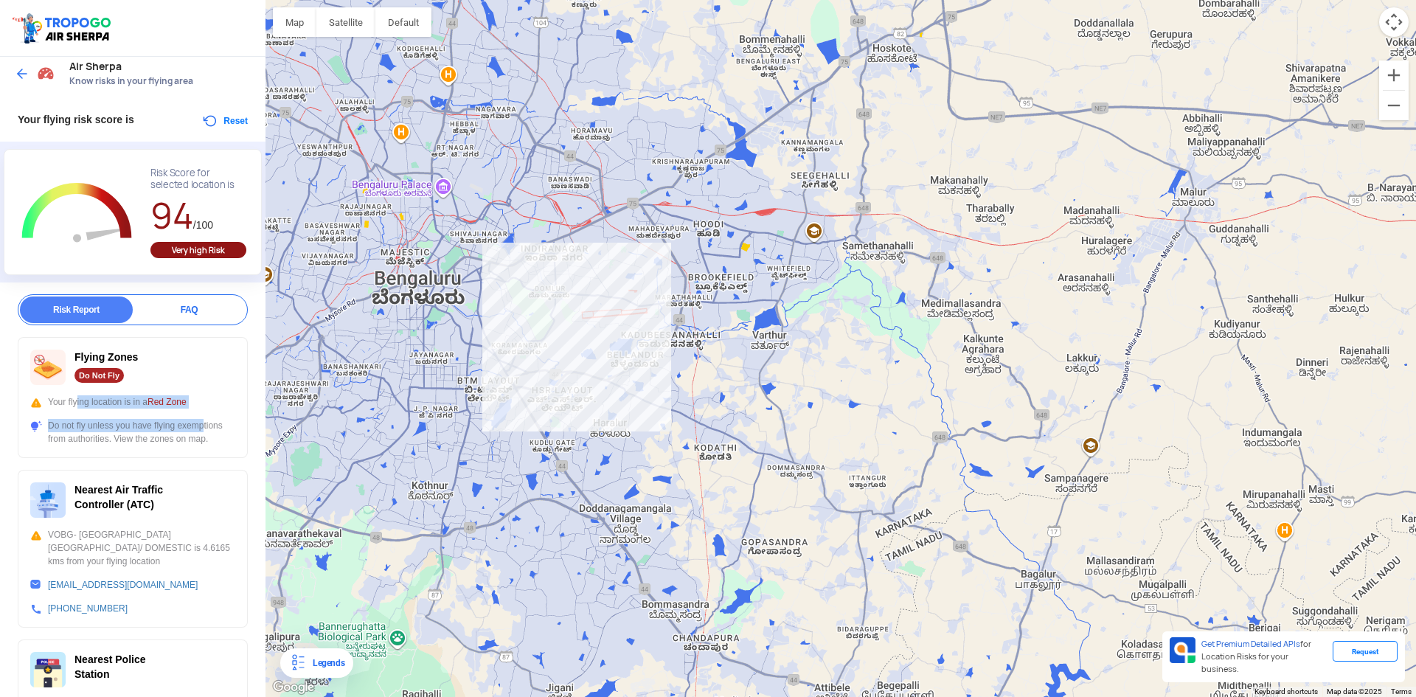
scroll to position [0, 0]
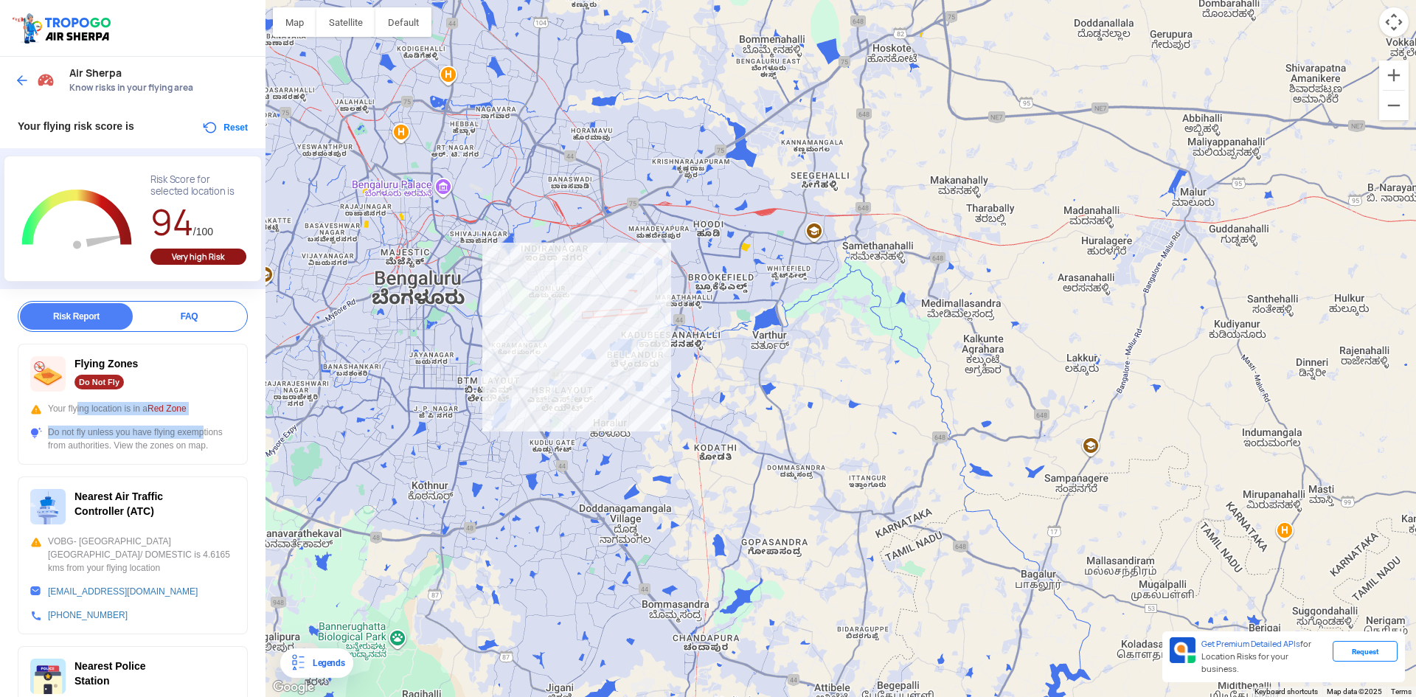
click at [24, 78] on img at bounding box center [22, 80] width 15 height 15
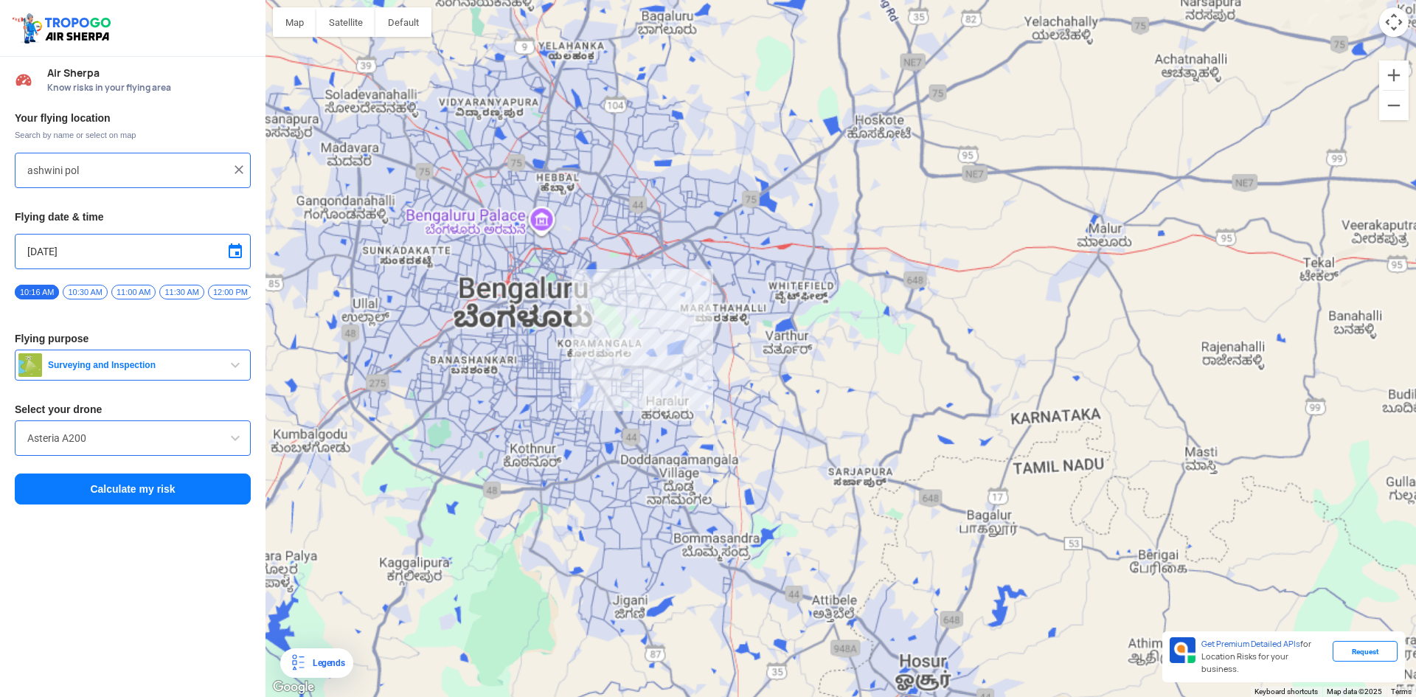
type input "Jakkasandra, 1st Block Koramangala, [GEOGRAPHIC_DATA]"
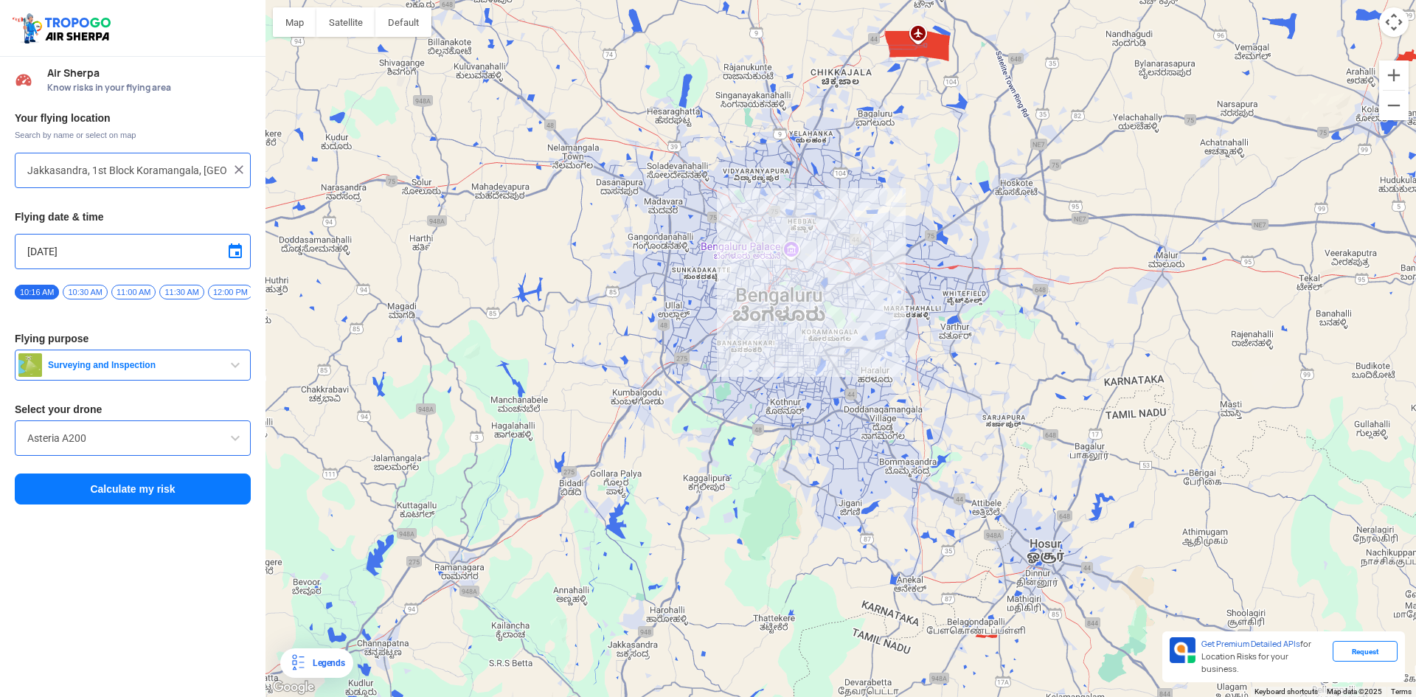
click at [241, 167] on img at bounding box center [239, 169] width 15 height 15
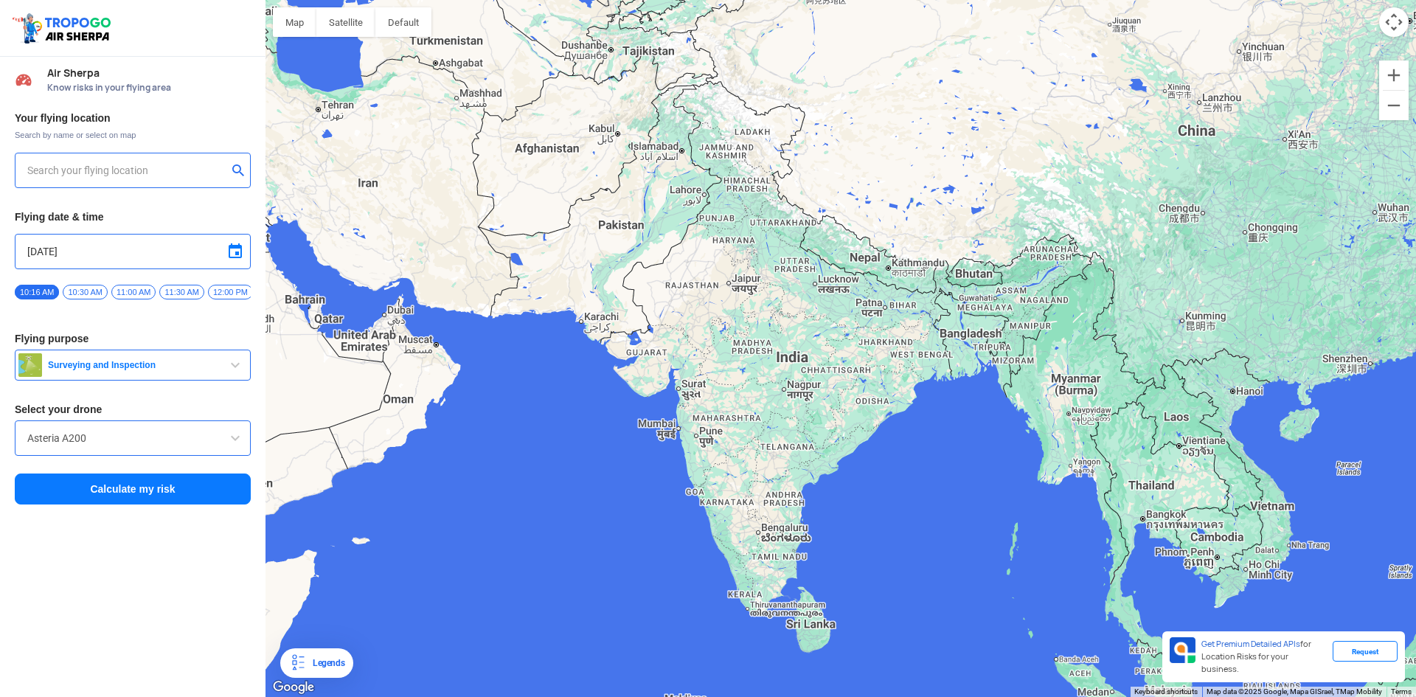
click at [132, 174] on input "text" at bounding box center [127, 171] width 200 height 18
type input "Dewanmaro, [GEOGRAPHIC_DATA], [GEOGRAPHIC_DATA], [GEOGRAPHIC_DATA]"
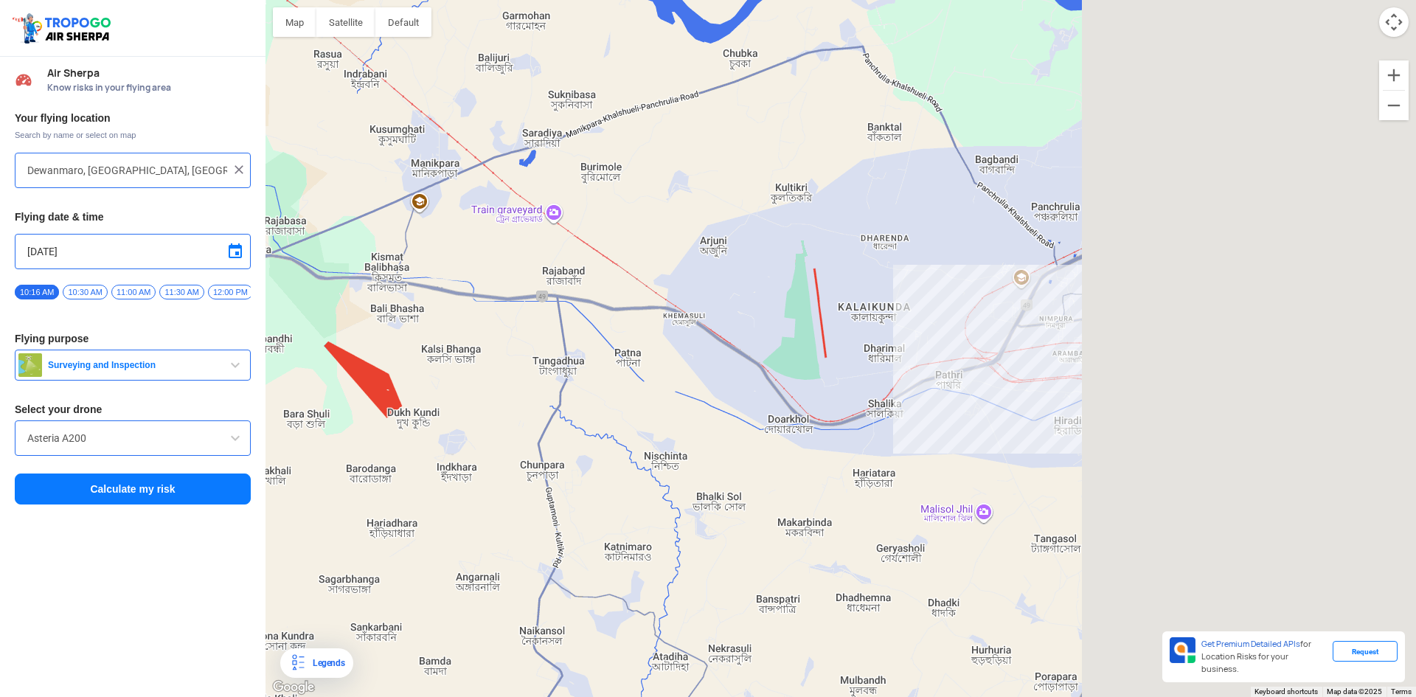
drag, startPoint x: 794, startPoint y: 370, endPoint x: 178, endPoint y: 351, distance: 615.4
click at [192, 347] on div "Location Risk Score Air Sherpa Know risks in your flying area Your flying locat…" at bounding box center [708, 348] width 1416 height 697
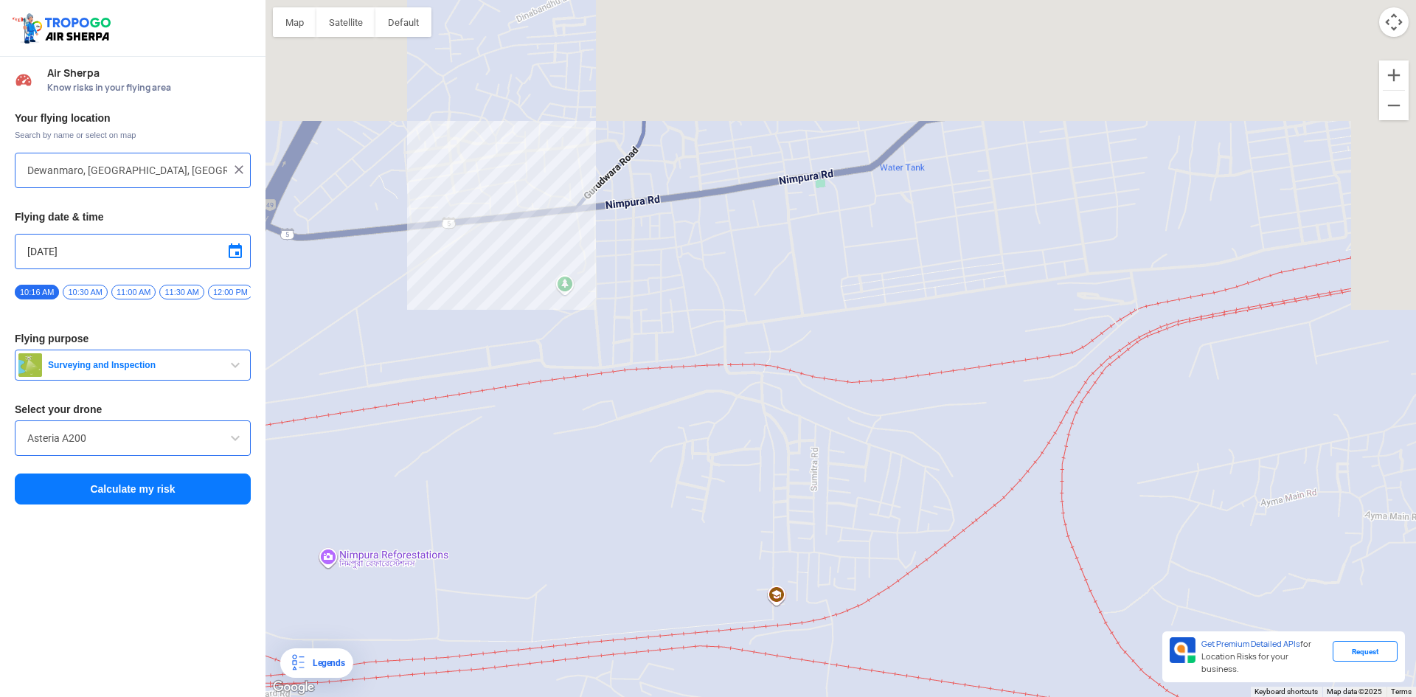
drag, startPoint x: 658, startPoint y: 229, endPoint x: 574, endPoint y: 426, distance: 213.4
click at [569, 417] on div at bounding box center [840, 348] width 1150 height 697
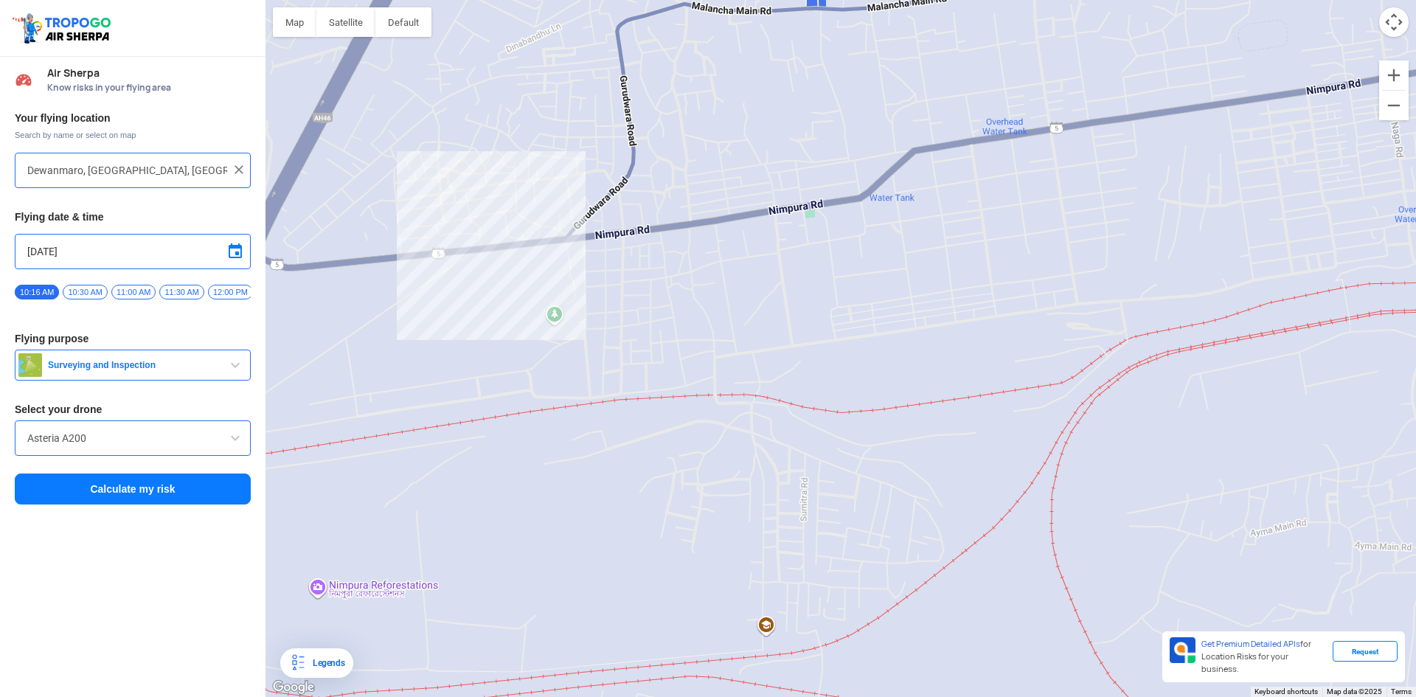
click at [114, 488] on button "Calculate my risk" at bounding box center [133, 488] width 236 height 31
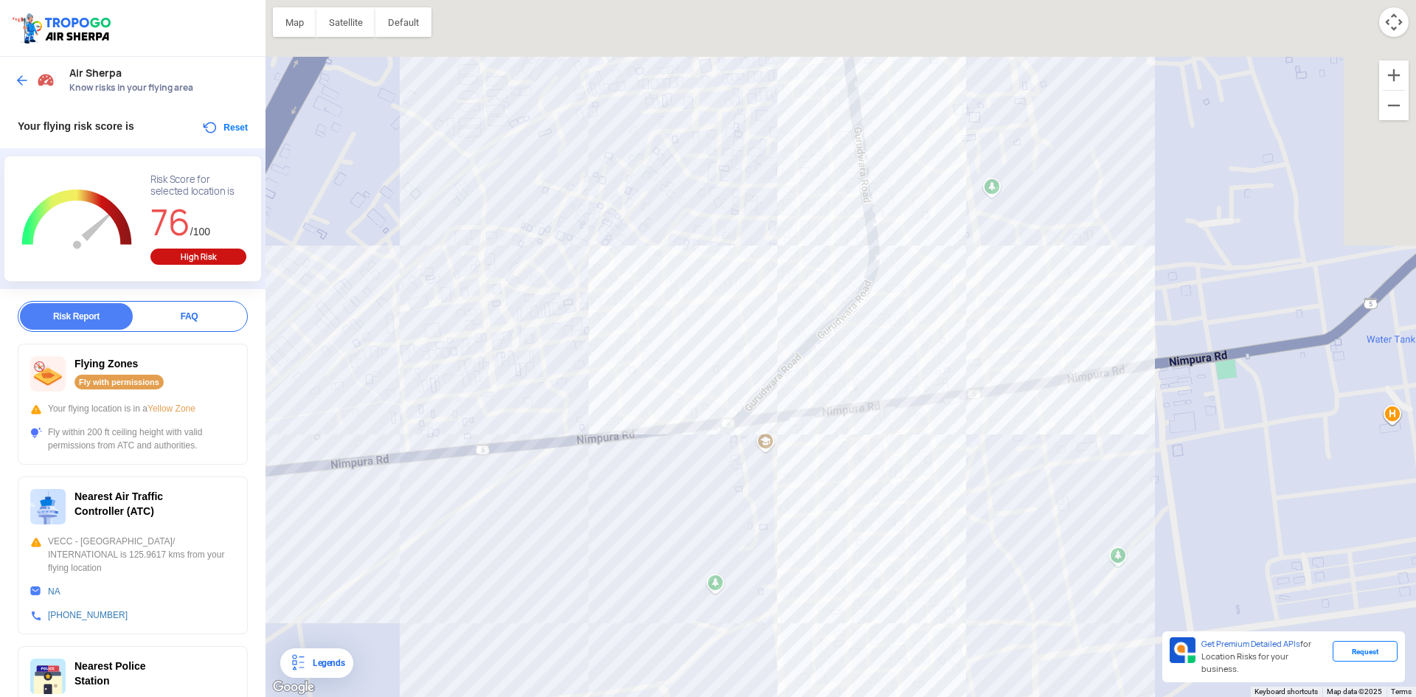
drag, startPoint x: 750, startPoint y: 440, endPoint x: 584, endPoint y: 495, distance: 174.9
click at [600, 504] on div at bounding box center [840, 348] width 1150 height 697
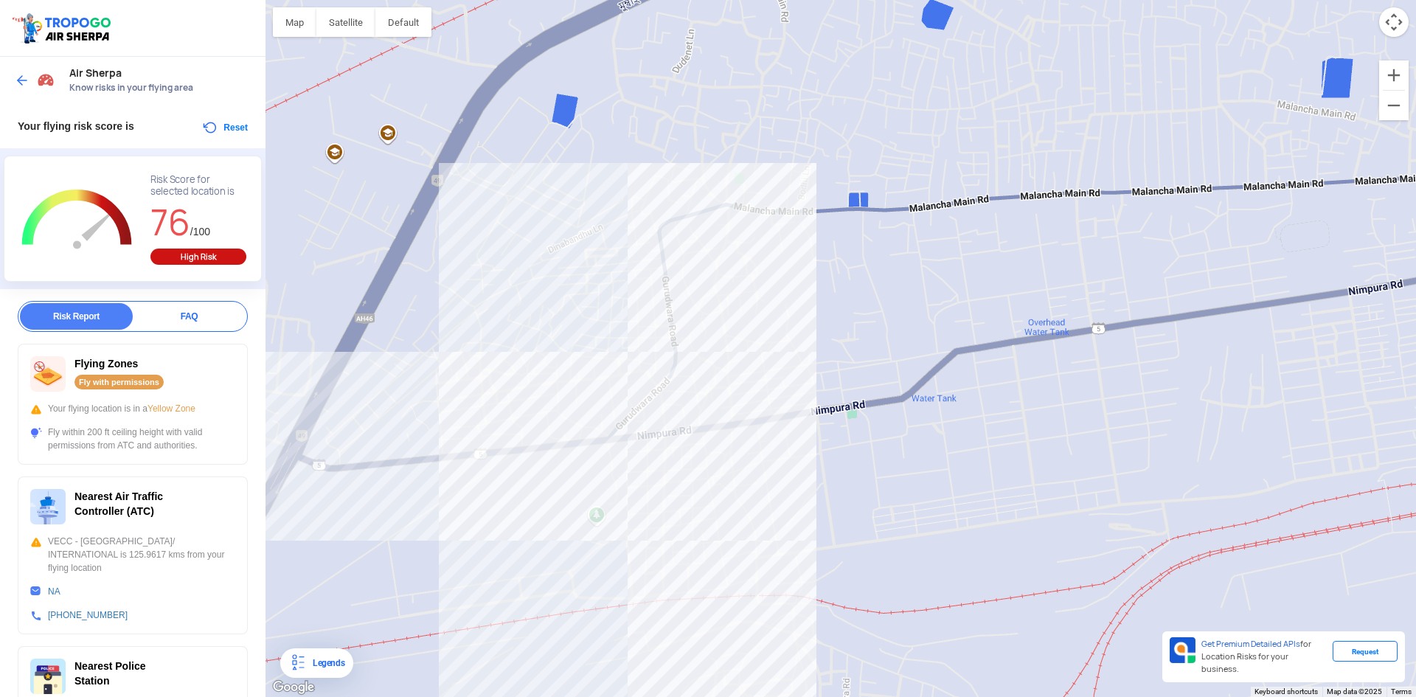
drag, startPoint x: 808, startPoint y: 398, endPoint x: 799, endPoint y: 400, distance: 10.0
click at [801, 400] on div at bounding box center [840, 348] width 1150 height 697
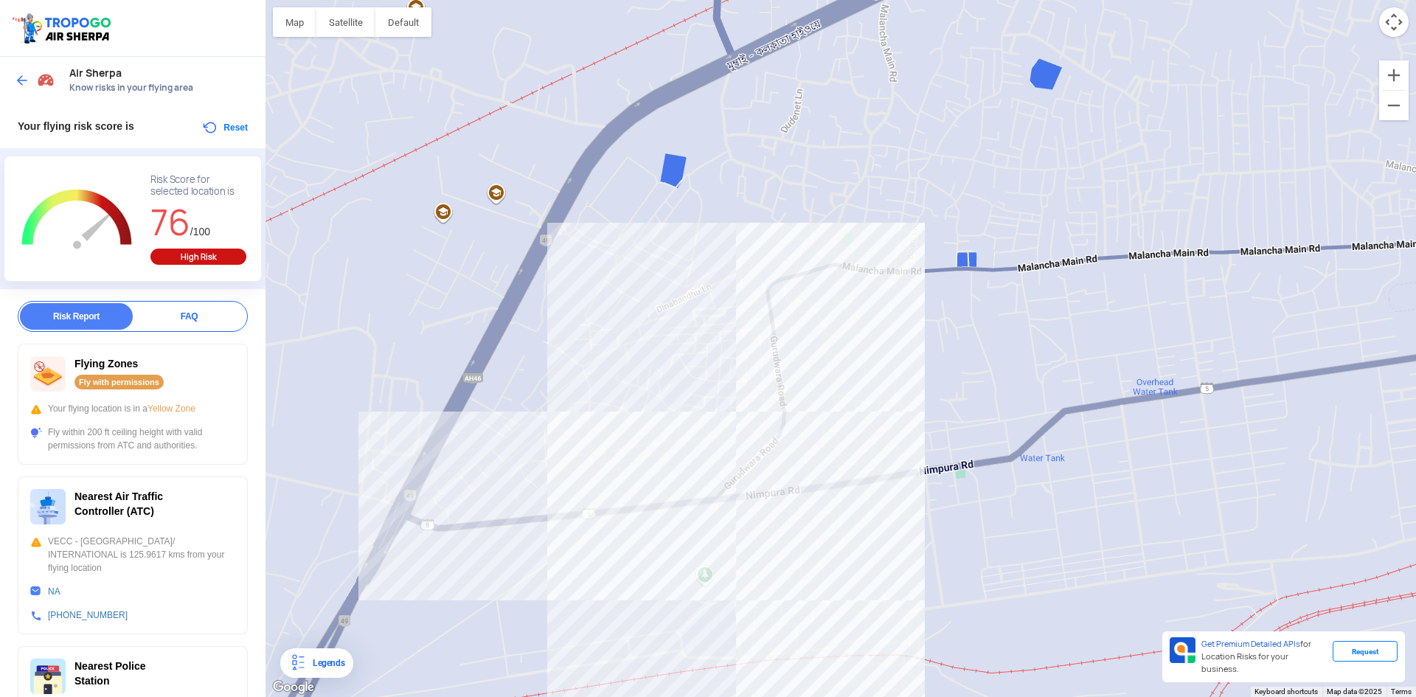
drag, startPoint x: 760, startPoint y: 414, endPoint x: 909, endPoint y: 455, distance: 154.6
click at [903, 460] on div at bounding box center [840, 348] width 1150 height 697
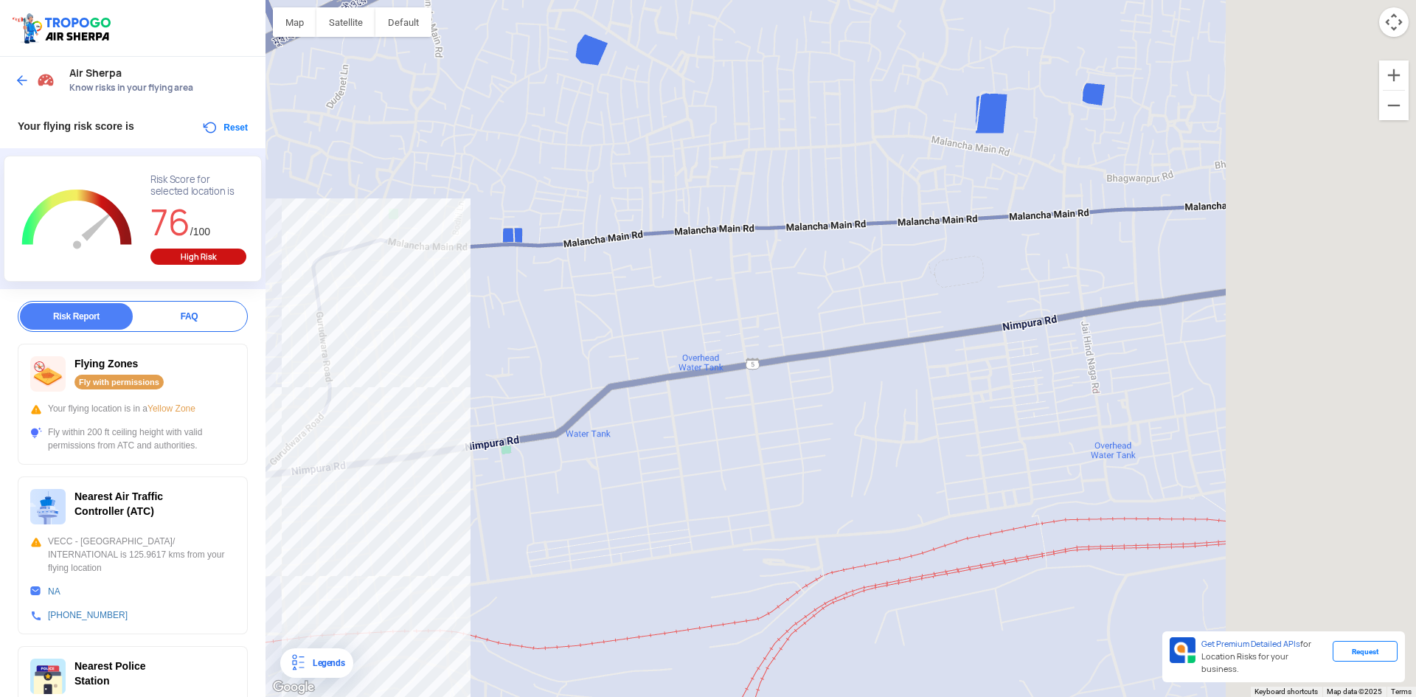
drag, startPoint x: 664, startPoint y: 417, endPoint x: 250, endPoint y: 386, distance: 415.6
click at [239, 384] on div "Location Risk Score Air Sherpa Know risks in your flying area Your flying risk …" at bounding box center [708, 348] width 1416 height 697
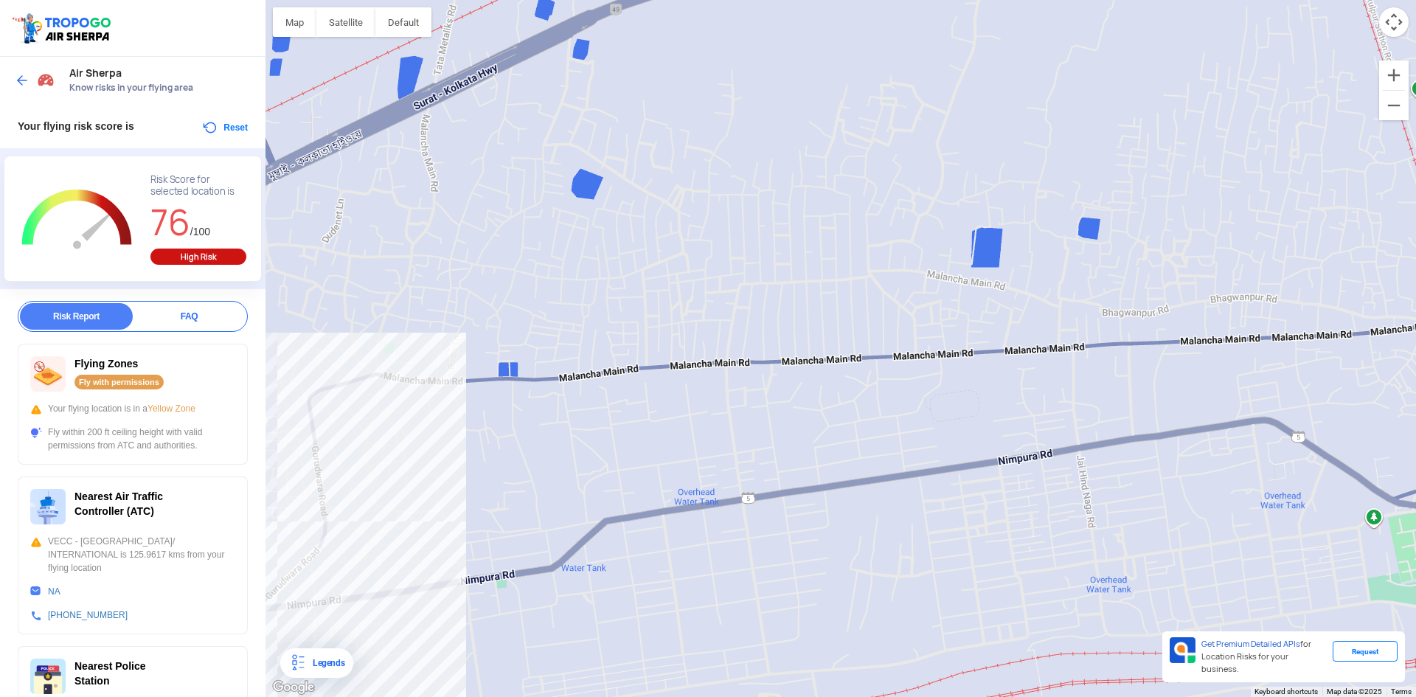
drag, startPoint x: 538, startPoint y: 350, endPoint x: 873, endPoint y: 453, distance: 350.4
click at [833, 473] on div at bounding box center [840, 348] width 1150 height 697
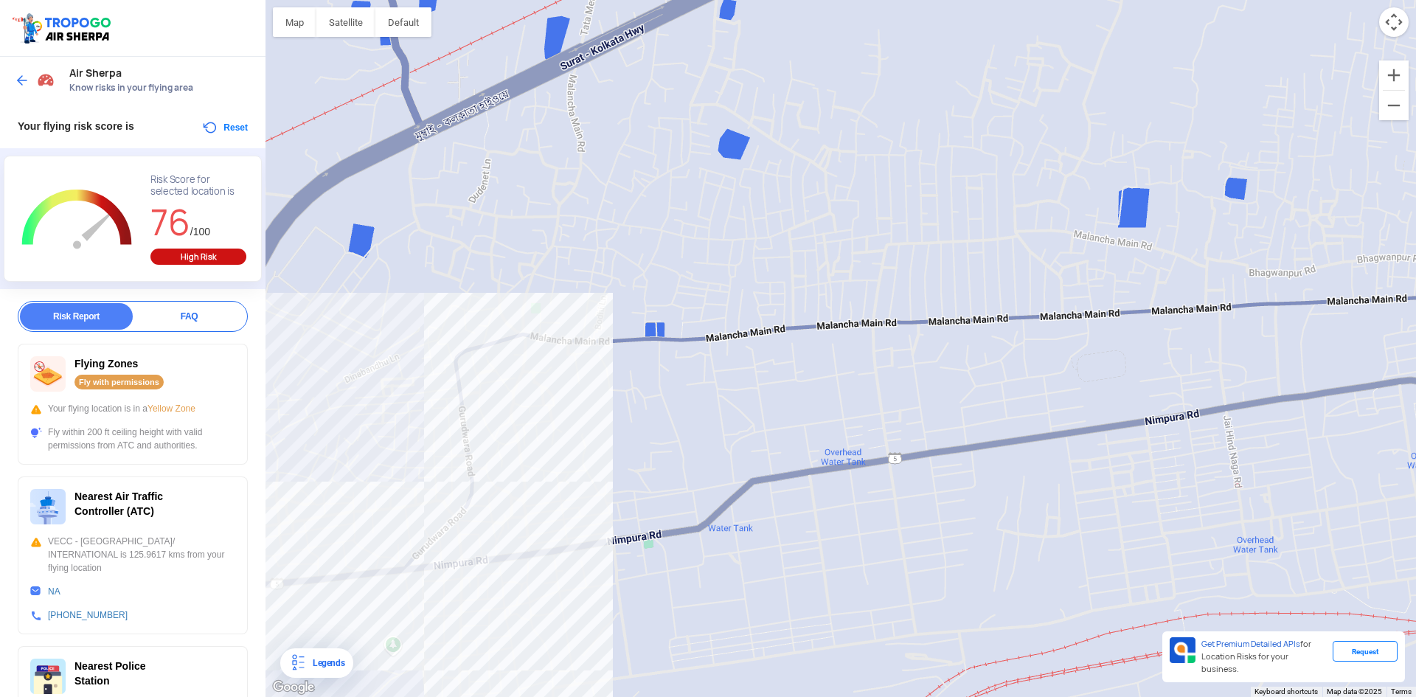
drag, startPoint x: 873, startPoint y: 453, endPoint x: 908, endPoint y: 417, distance: 49.5
click at [908, 417] on div at bounding box center [840, 348] width 1150 height 697
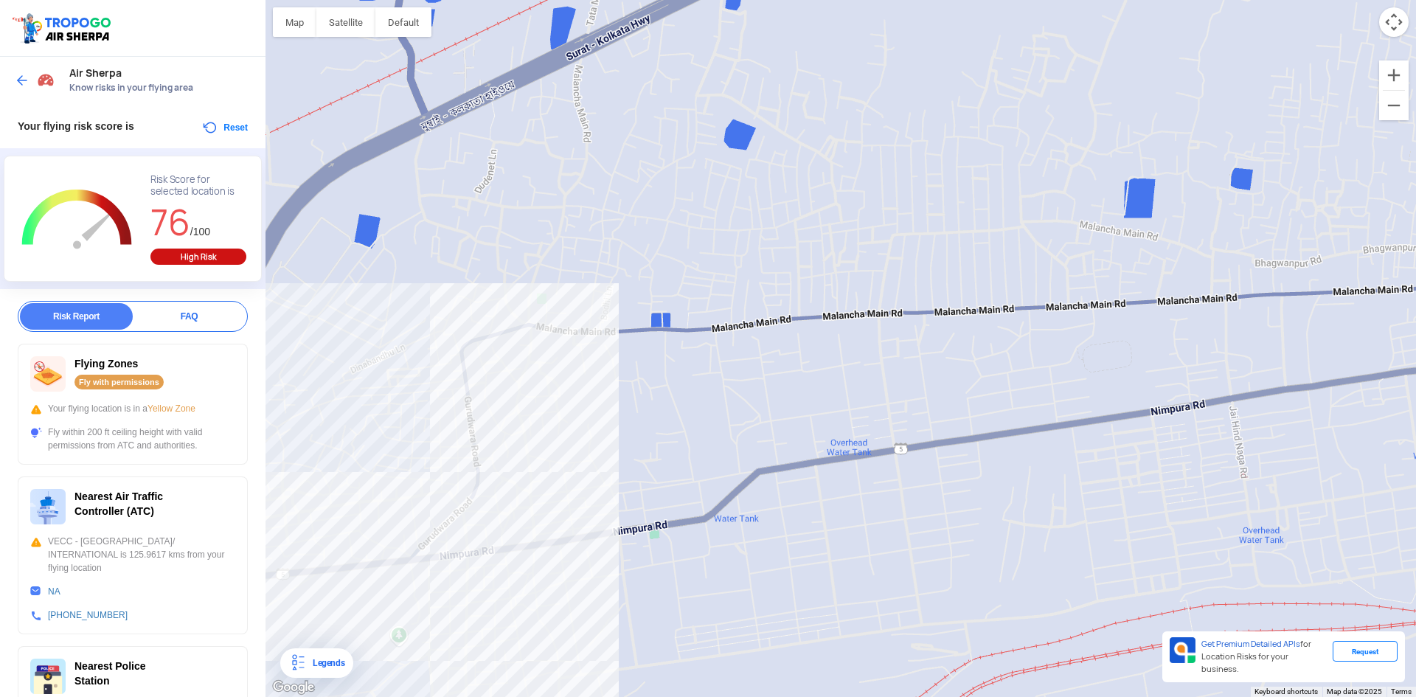
click at [173, 182] on div "Risk Score for selected location is" at bounding box center [198, 186] width 96 height 24
click at [129, 127] on span "Your flying risk score is" at bounding box center [76, 126] width 117 height 12
click at [190, 313] on div "FAQ" at bounding box center [189, 316] width 113 height 27
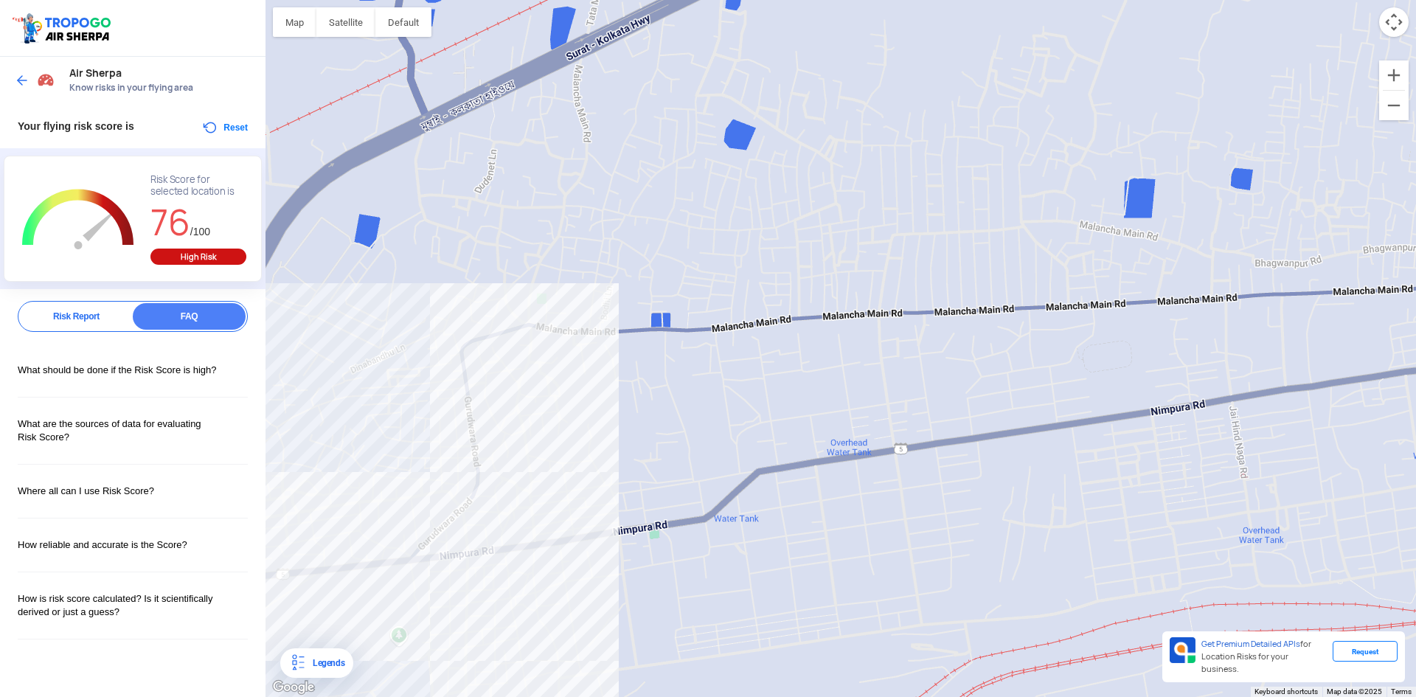
click at [220, 369] on div "What should be done if the Risk Score is high?" at bounding box center [133, 370] width 230 height 53
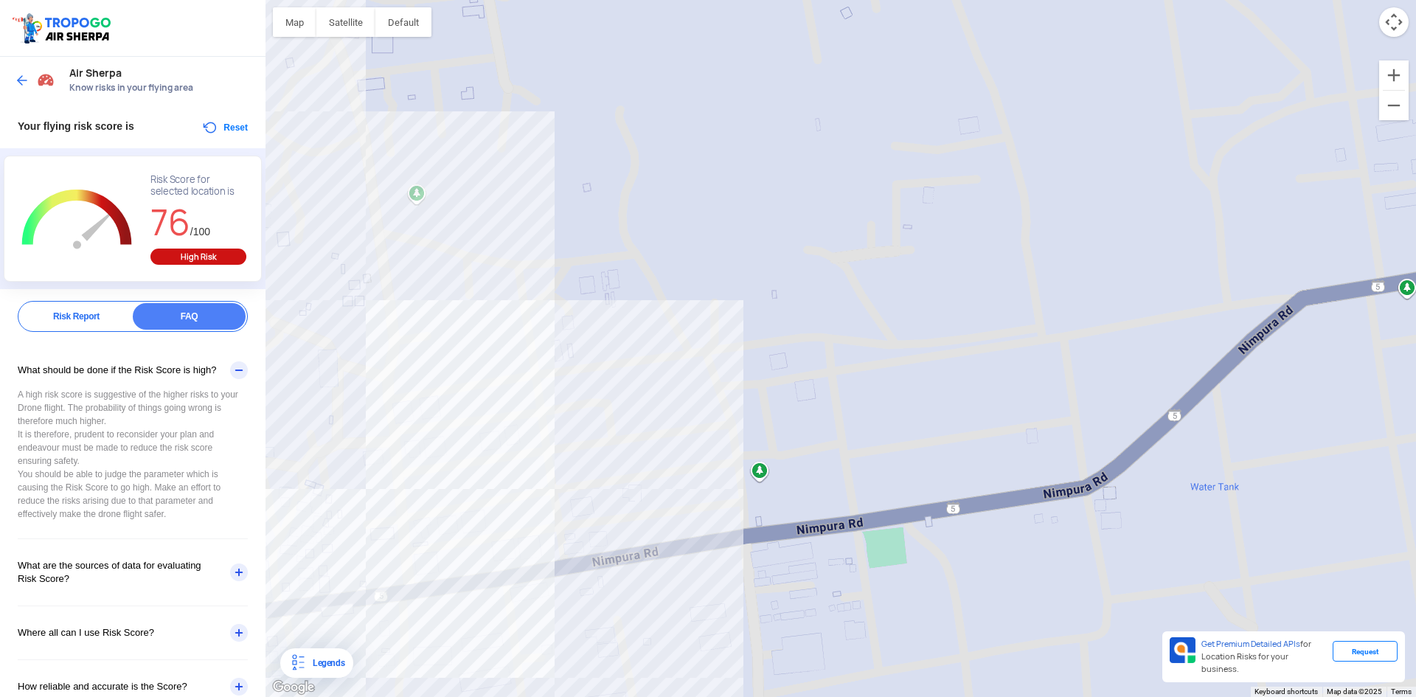
drag, startPoint x: 446, startPoint y: 478, endPoint x: 901, endPoint y: 476, distance: 455.0
click at [894, 476] on div at bounding box center [840, 348] width 1150 height 697
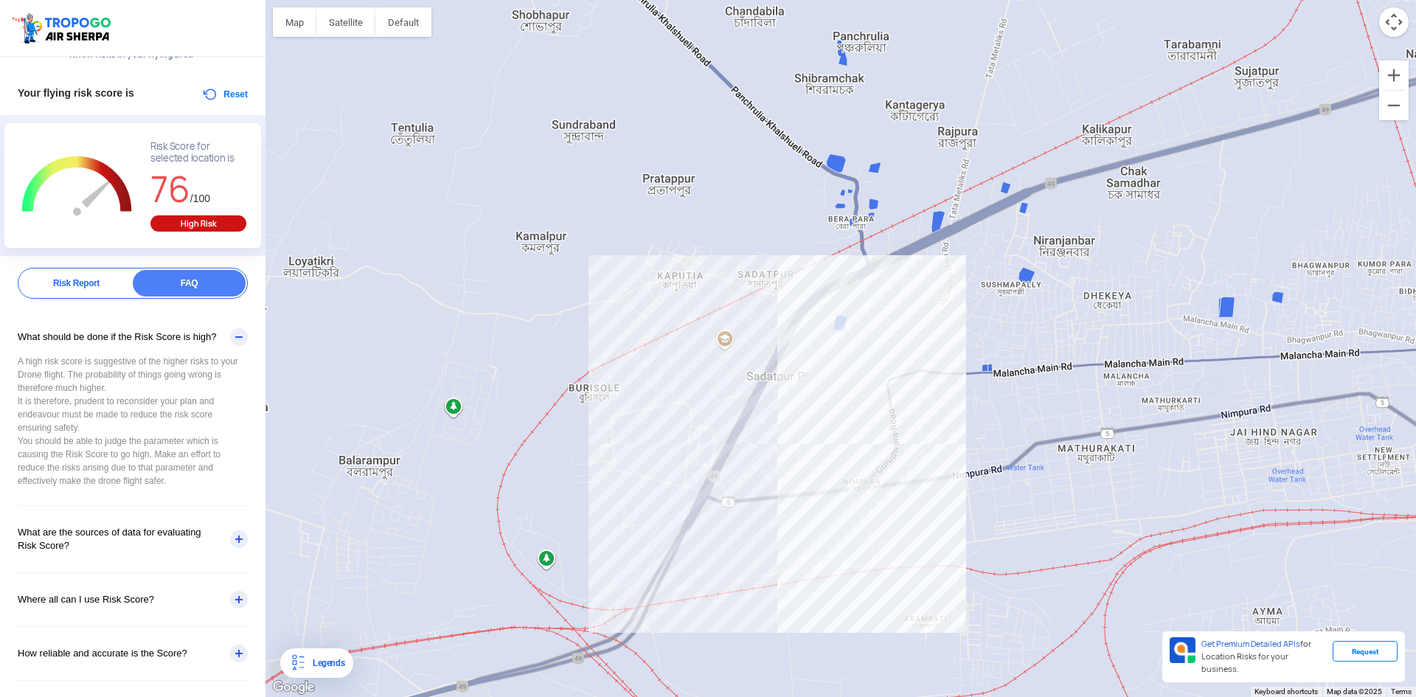
scroll to position [96, 0]
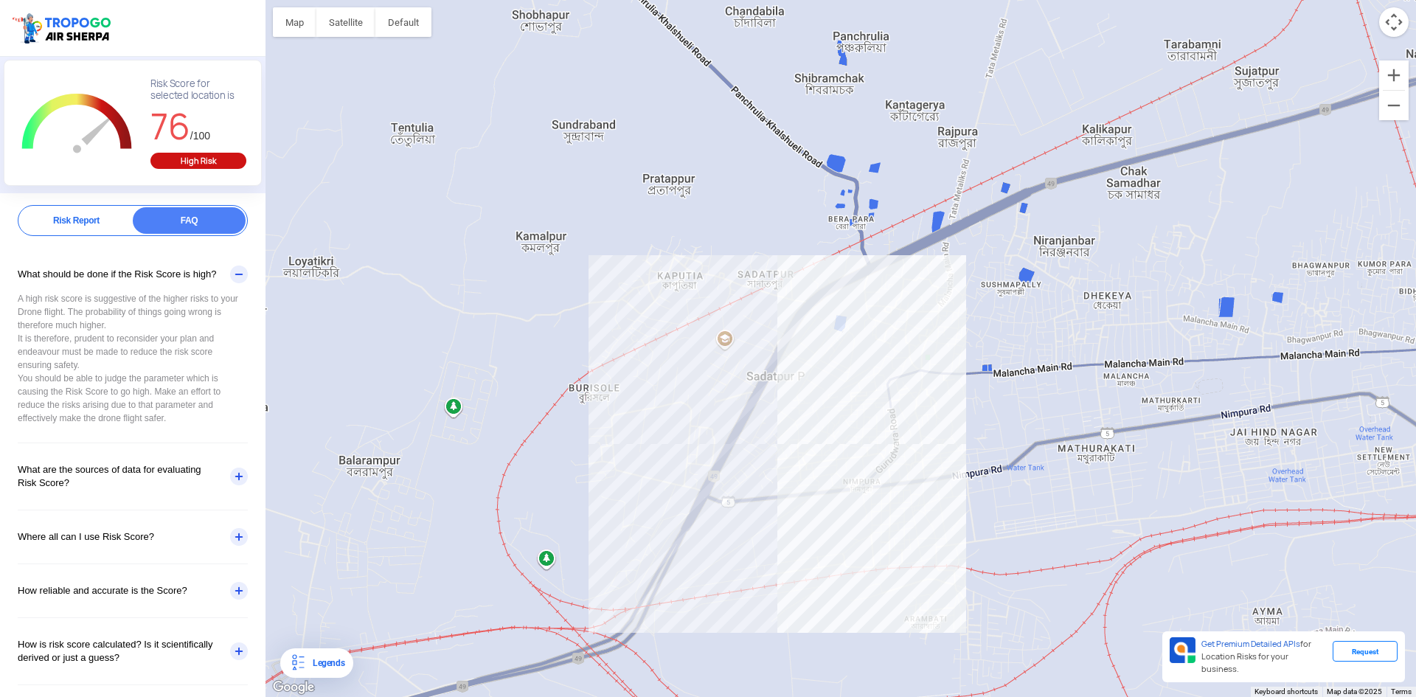
click at [162, 589] on div "How reliable and accurate is the Score?" at bounding box center [133, 590] width 230 height 53
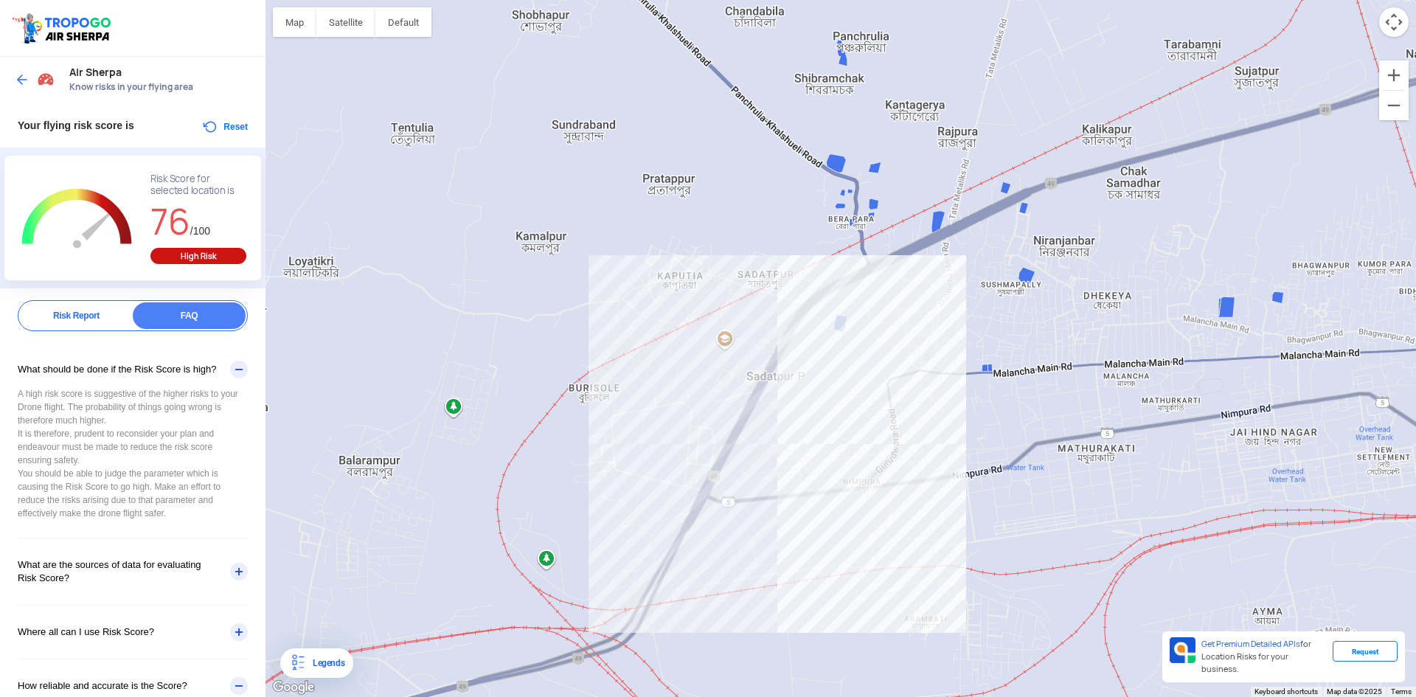
scroll to position [0, 0]
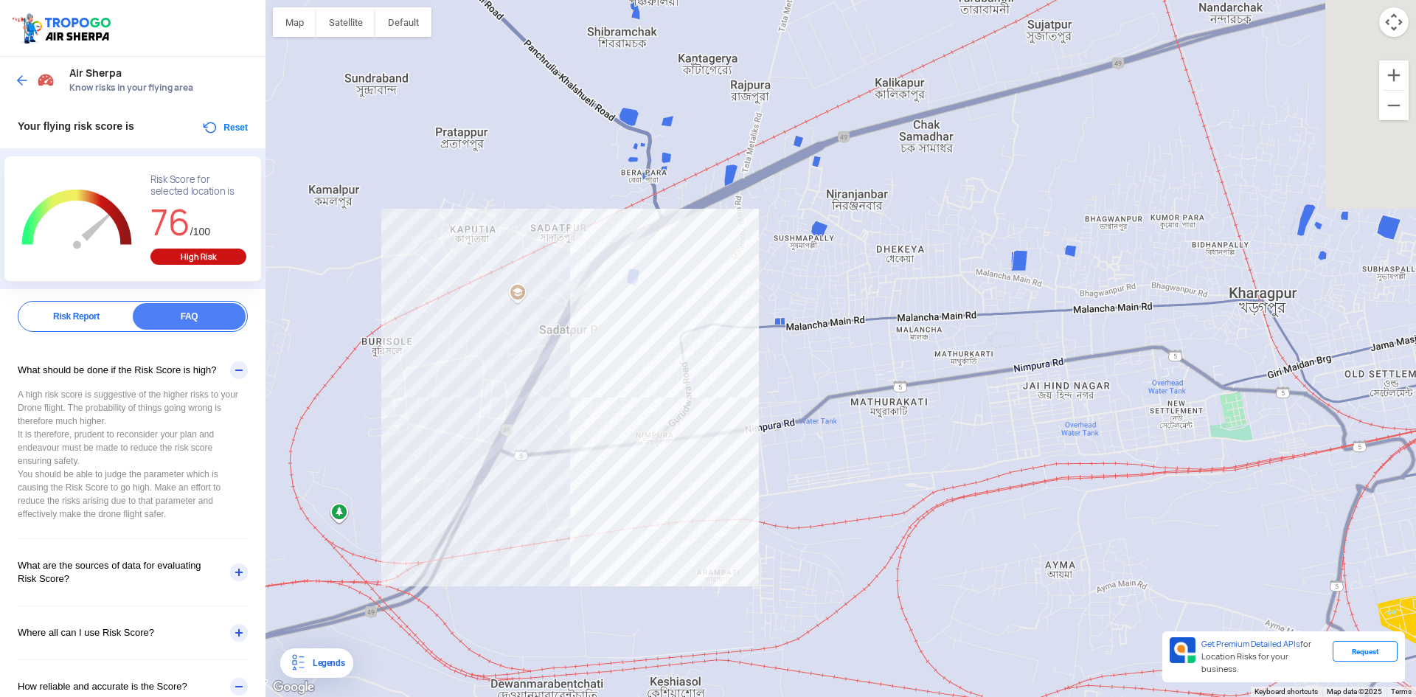
drag, startPoint x: 927, startPoint y: 403, endPoint x: 625, endPoint y: 356, distance: 305.2
click at [626, 356] on div at bounding box center [840, 348] width 1150 height 697
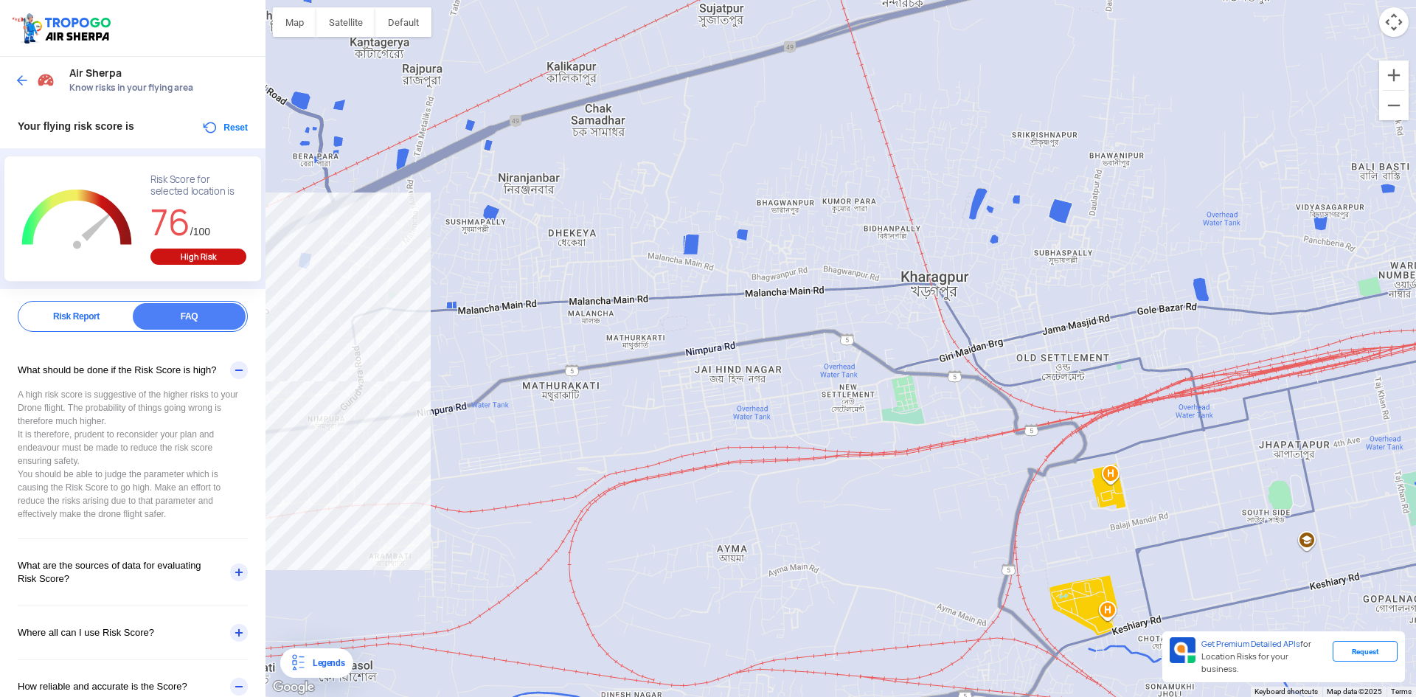
click at [15, 74] on img at bounding box center [22, 80] width 15 height 15
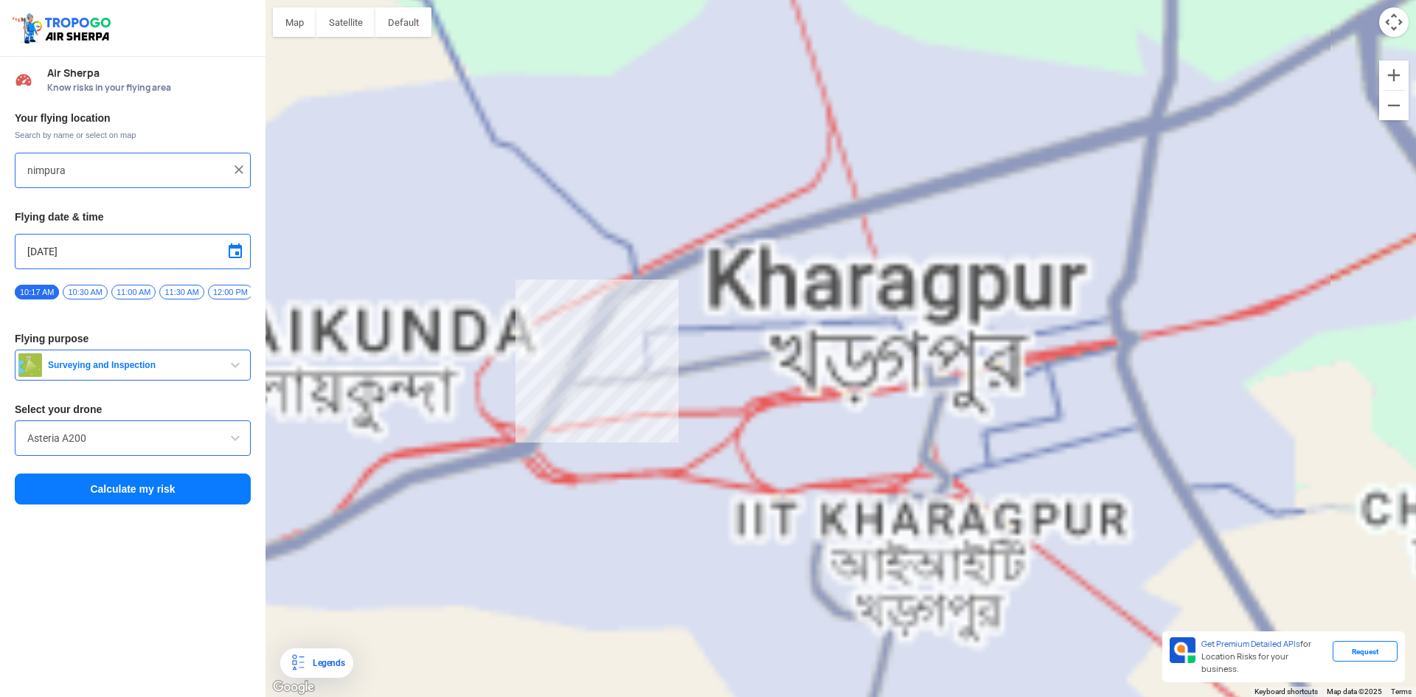
type input "Dewanmaro, [GEOGRAPHIC_DATA], [GEOGRAPHIC_DATA], [GEOGRAPHIC_DATA]"
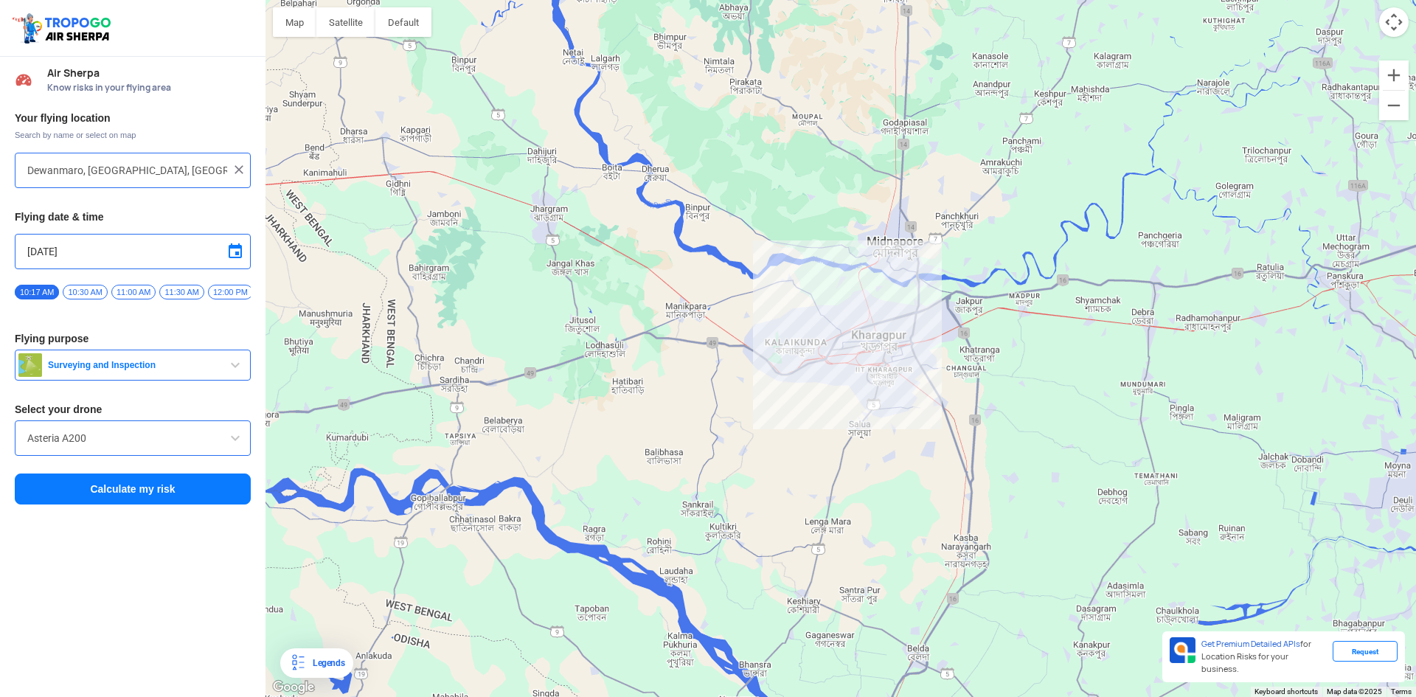
click at [237, 173] on img at bounding box center [239, 169] width 15 height 15
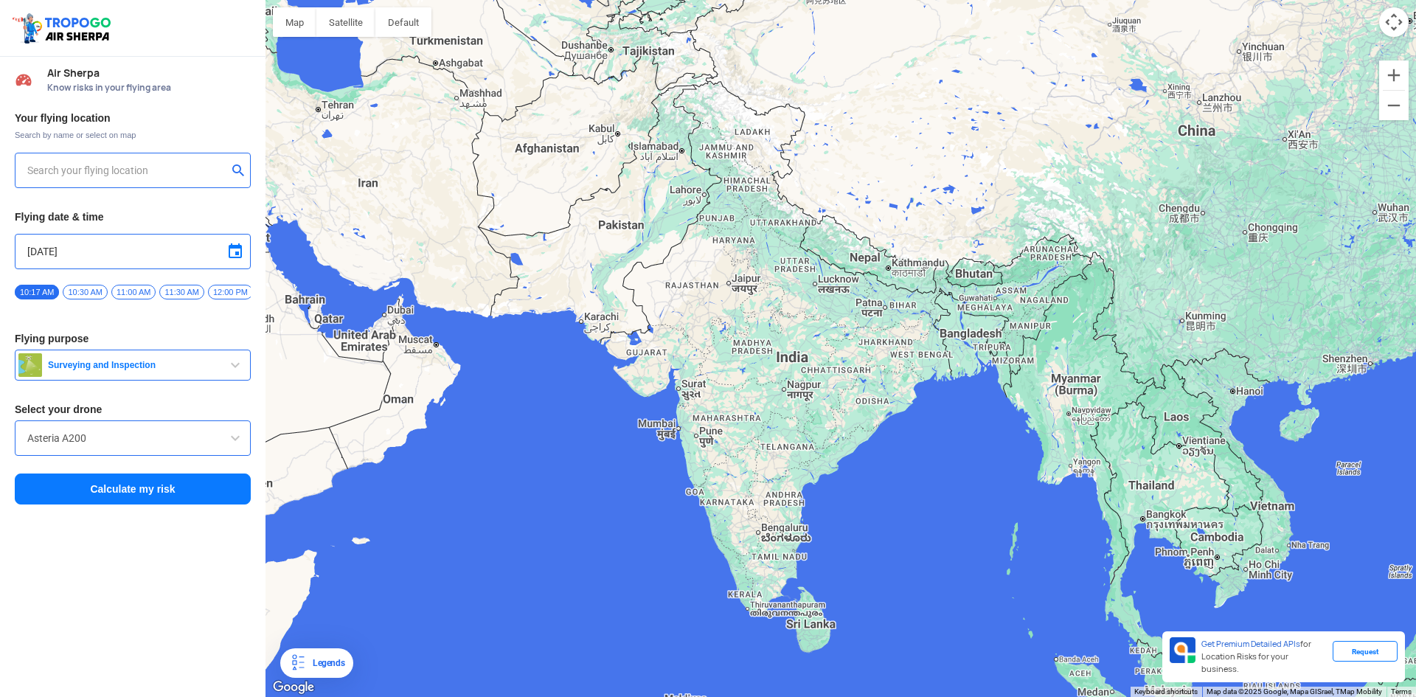
click at [142, 169] on input "text" at bounding box center [127, 171] width 200 height 18
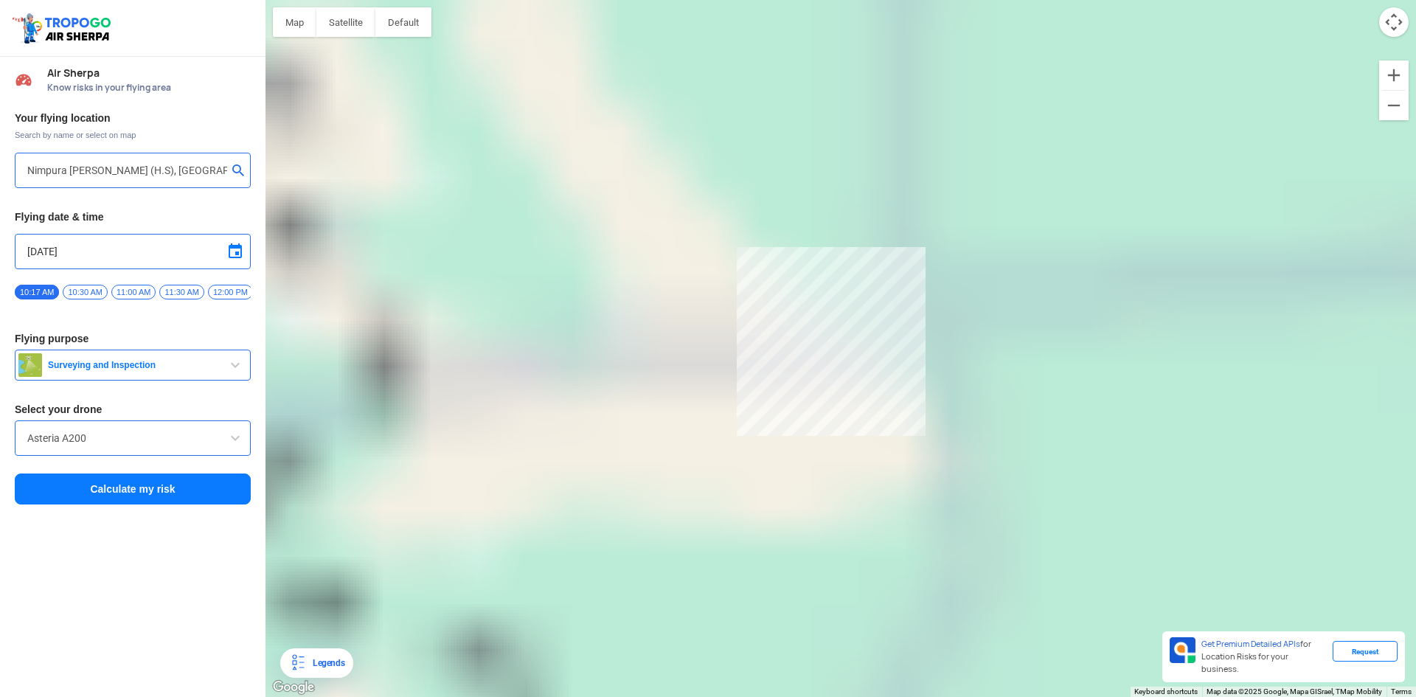
type input "[GEOGRAPHIC_DATA], [GEOGRAPHIC_DATA]"
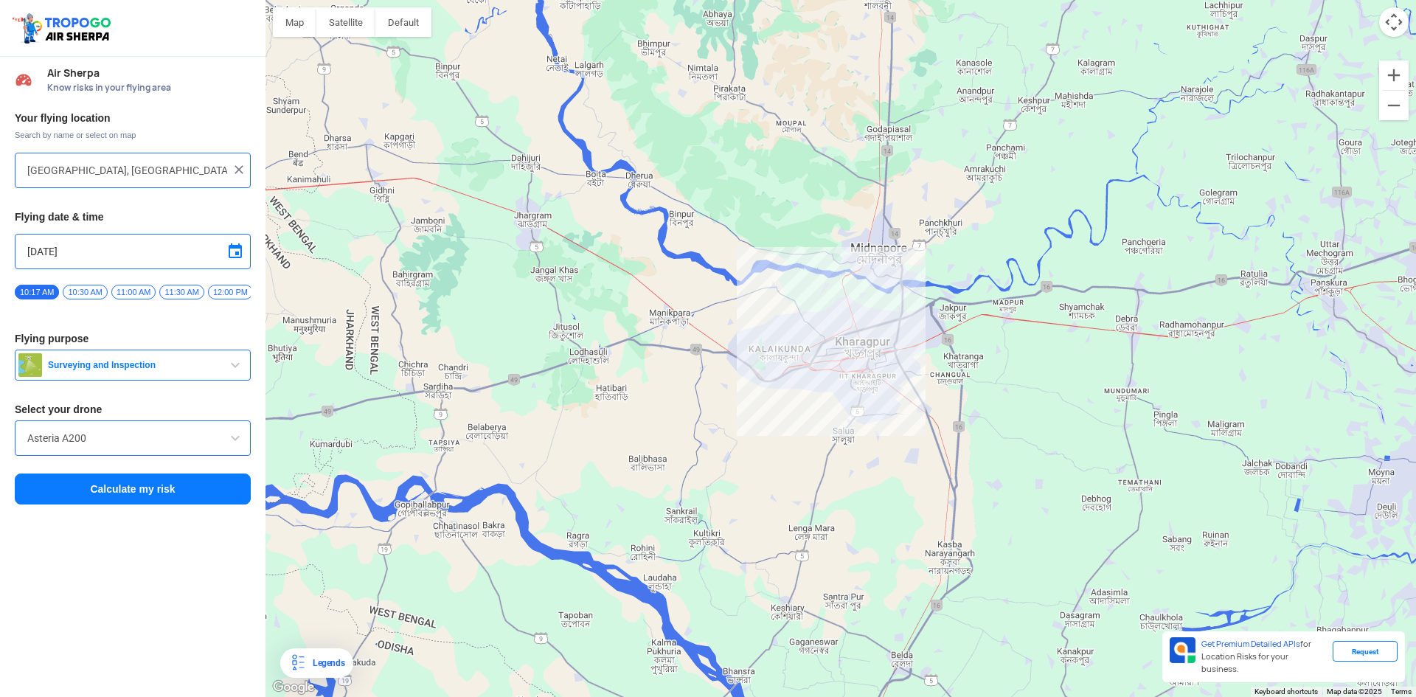
click at [136, 364] on button "Surveying and Inspection" at bounding box center [133, 365] width 236 height 31
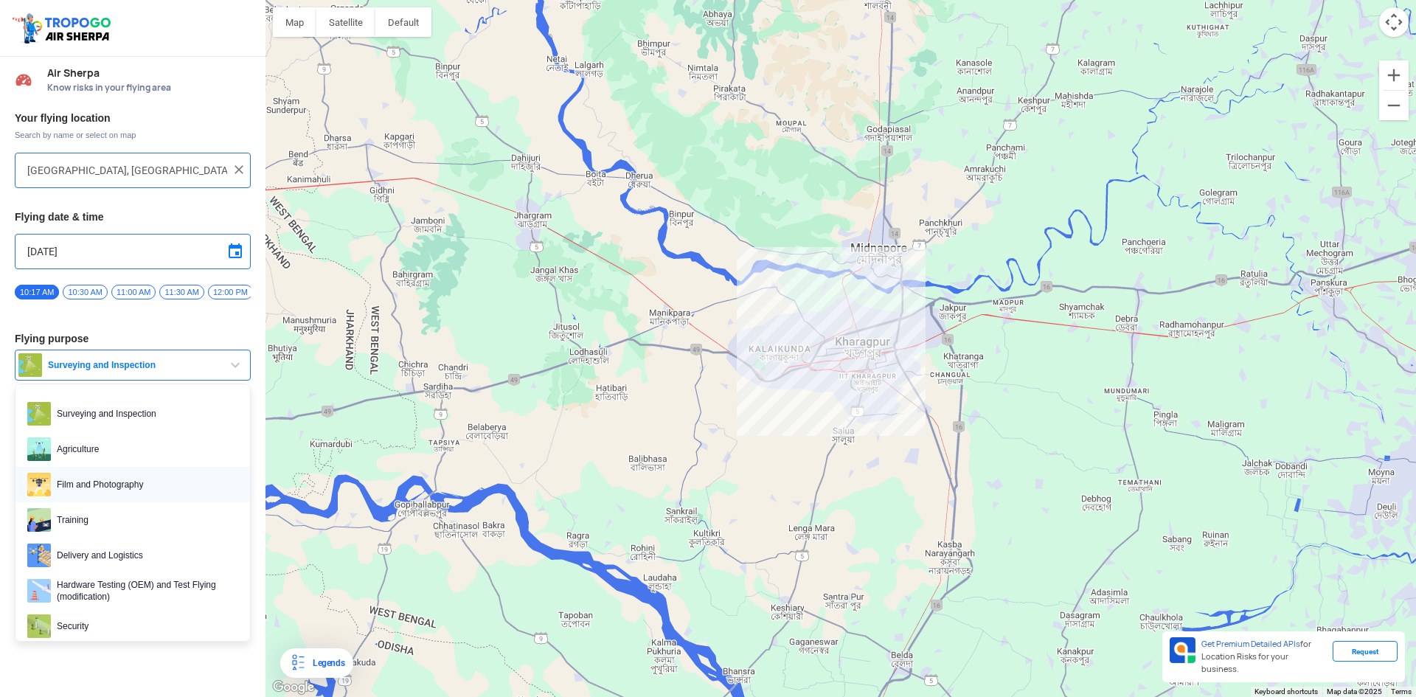
click at [133, 496] on span "Film and Photography" at bounding box center [144, 485] width 187 height 24
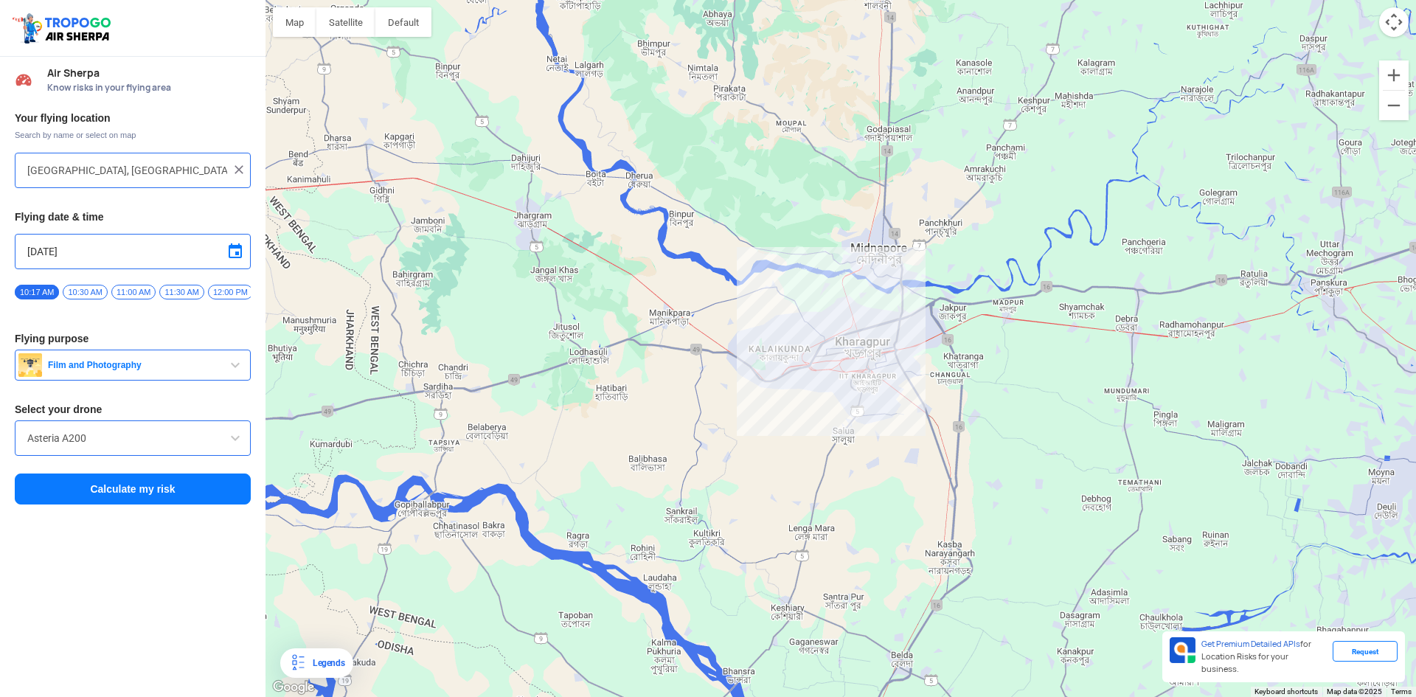
click at [119, 447] on input "Asteria A200" at bounding box center [132, 438] width 211 height 18
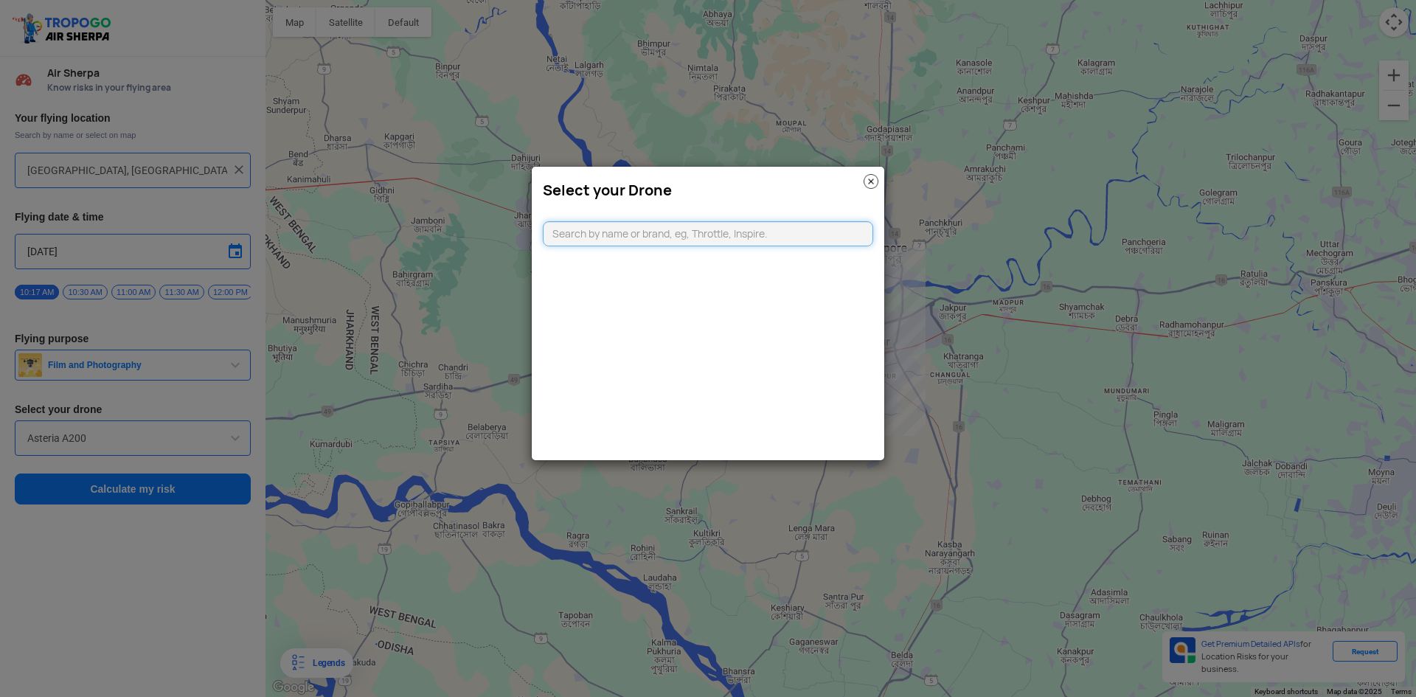
click at [642, 230] on input "text" at bounding box center [708, 233] width 330 height 25
type input "d"
type input "f"
type input "dji"
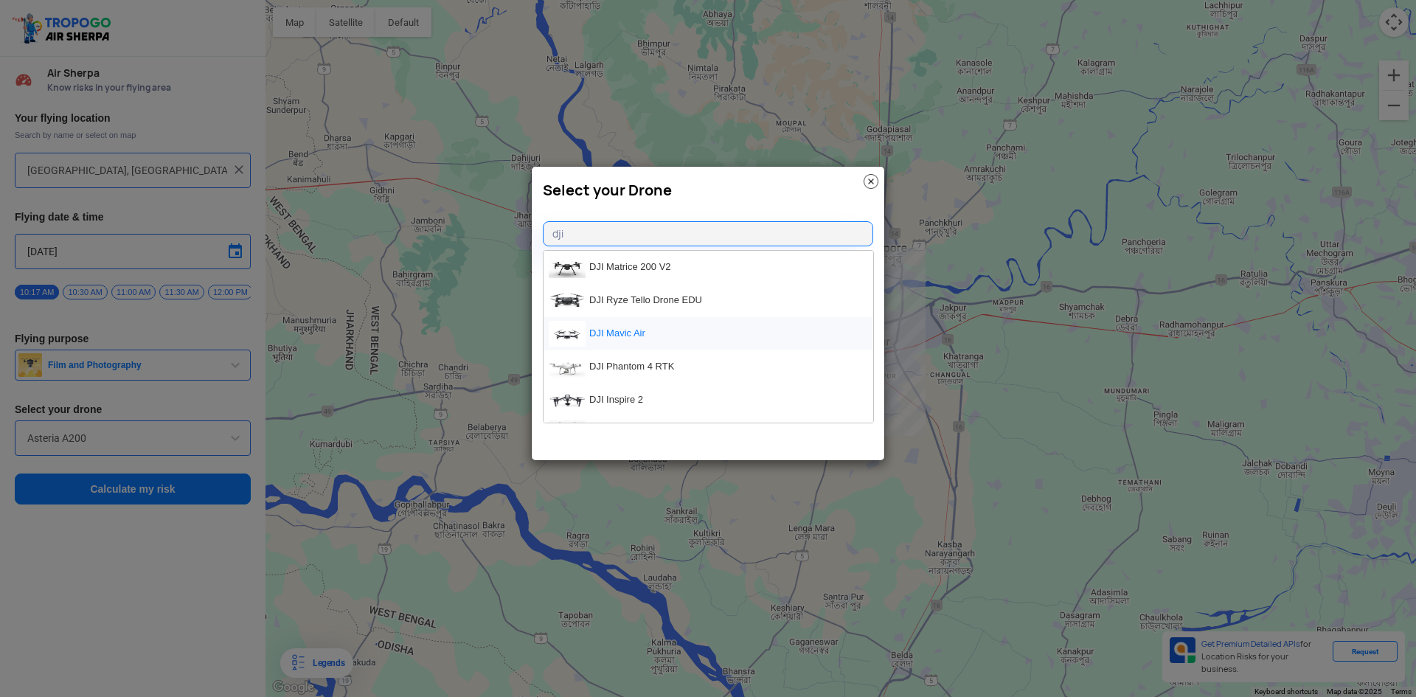
click at [632, 328] on li "DJI Mavic Air" at bounding box center [709, 333] width 330 height 33
type input "DJI Mavic Air"
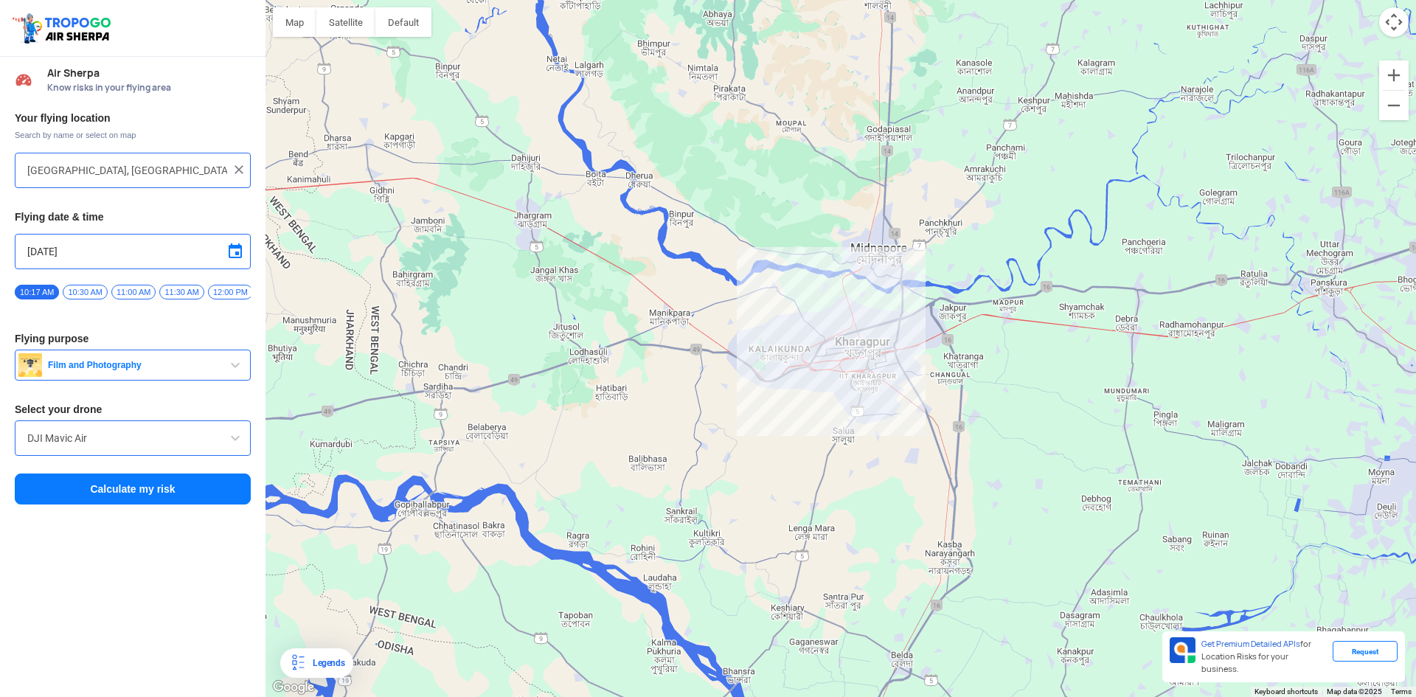
click at [94, 496] on button "Calculate my risk" at bounding box center [133, 488] width 236 height 31
click at [95, 496] on button "Calculate my risk" at bounding box center [133, 488] width 236 height 31
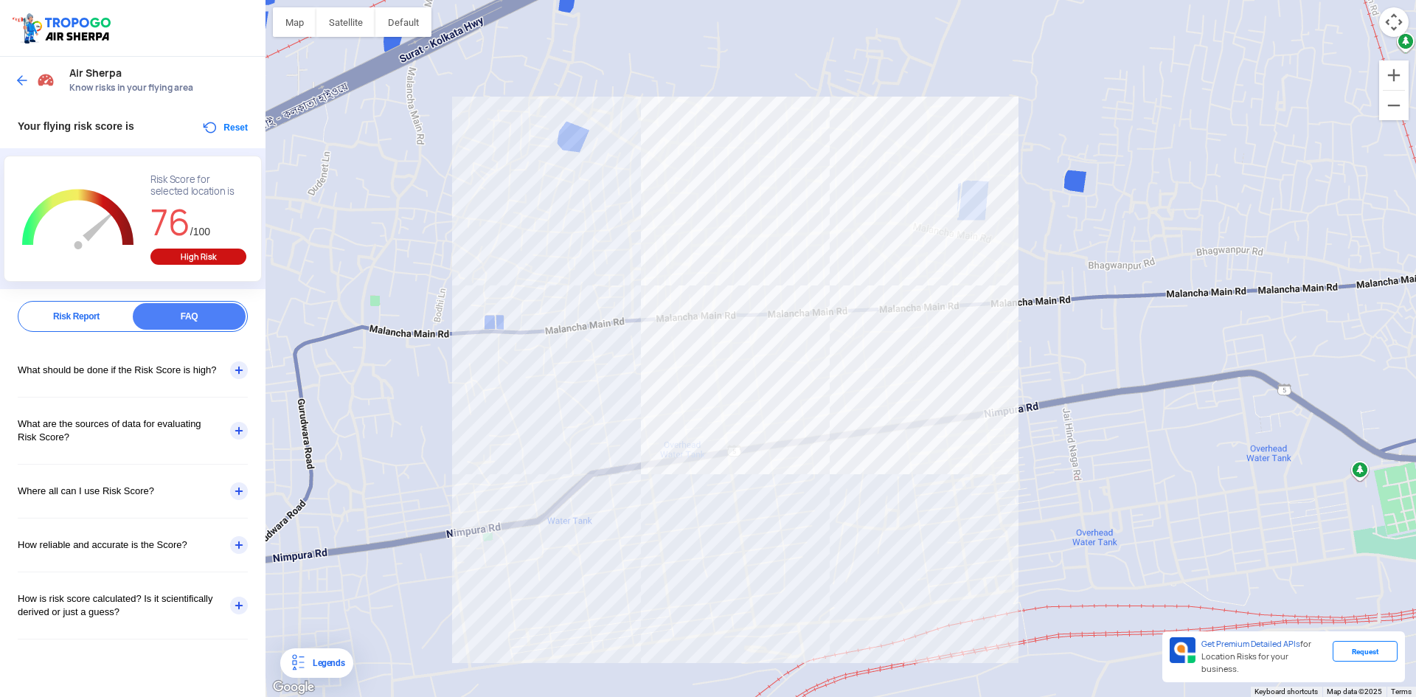
click at [76, 318] on div "Risk Report" at bounding box center [76, 316] width 113 height 27
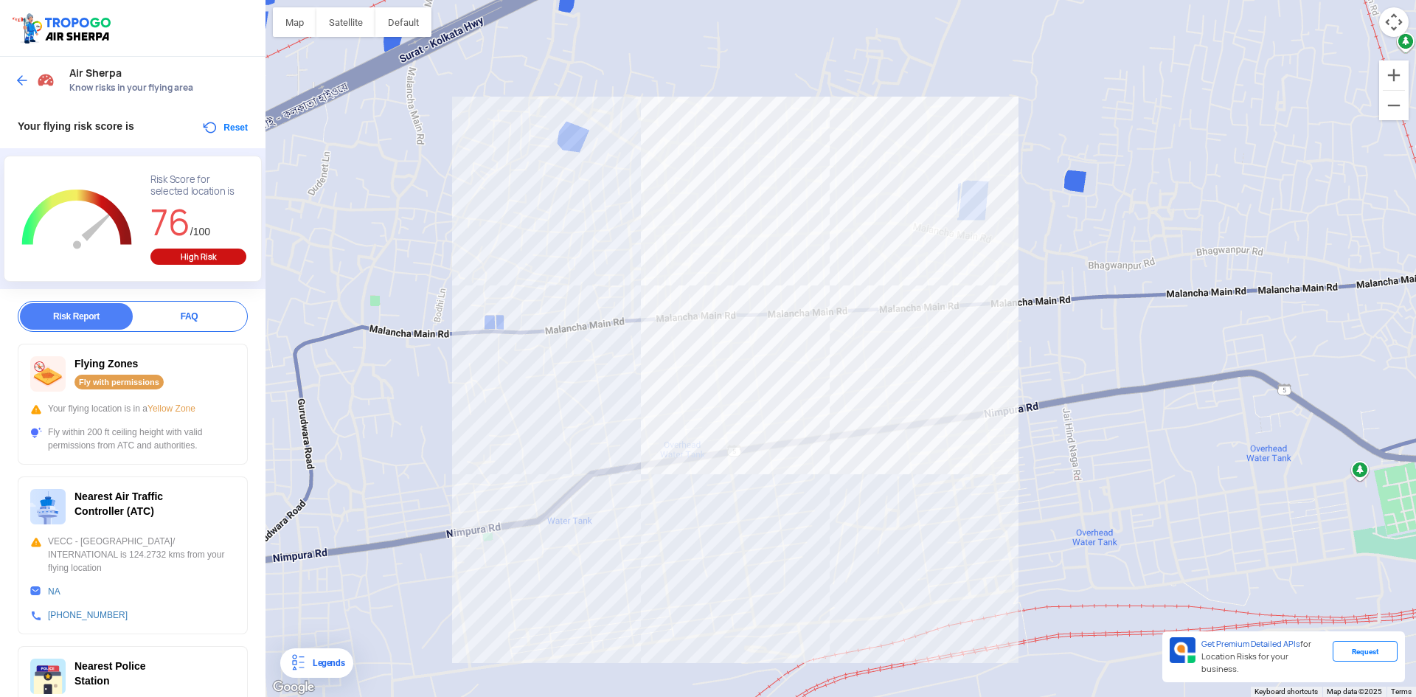
click at [178, 438] on div "Fly within 200 ft ceiling height with valid permissions from ATC and authoritie…" at bounding box center [132, 439] width 205 height 27
drag, startPoint x: 125, startPoint y: 437, endPoint x: 83, endPoint y: 437, distance: 42.0
click at [83, 437] on div "Fly within 200 ft ceiling height with valid permissions from ATC and authoritie…" at bounding box center [132, 439] width 205 height 27
